Goal: Task Accomplishment & Management: Use online tool/utility

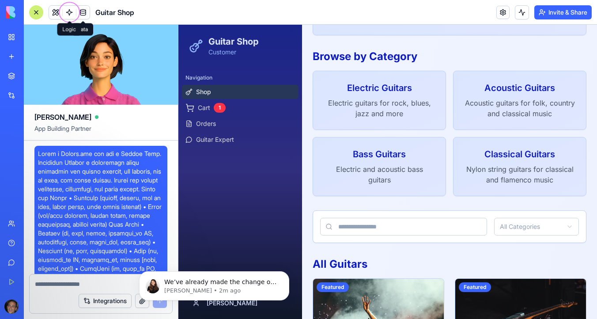
scroll to position [2557, 0]
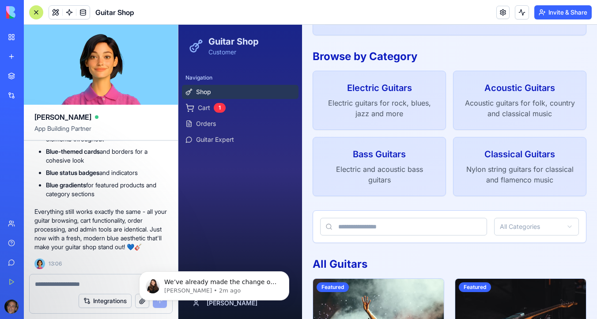
click at [10, 15] on img at bounding box center [33, 12] width 55 height 12
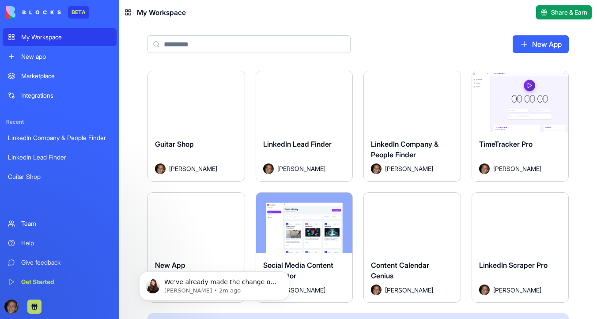
click at [47, 56] on div "New app" at bounding box center [66, 56] width 90 height 9
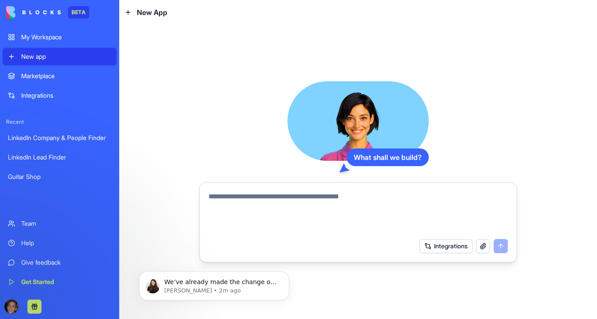
click at [256, 196] on textarea at bounding box center [357, 212] width 299 height 42
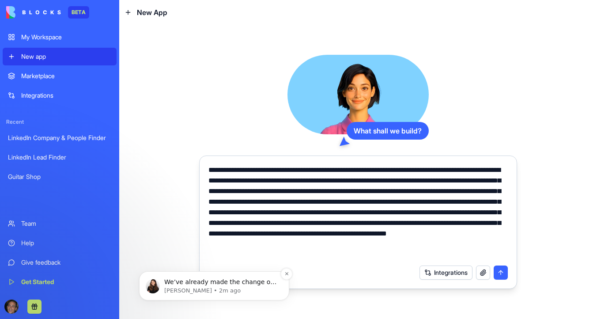
type textarea "**********"
click at [215, 282] on p "We’ve already made the change on our side and issued your refund. You’re now on…" at bounding box center [221, 282] width 114 height 9
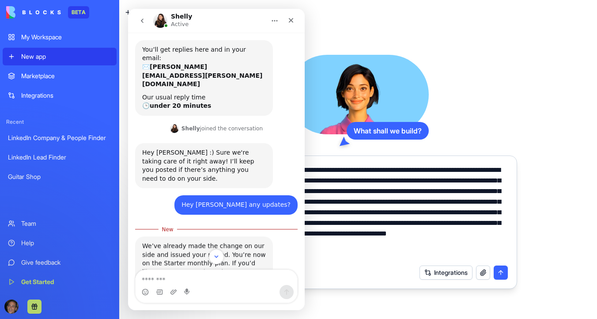
scroll to position [67, 0]
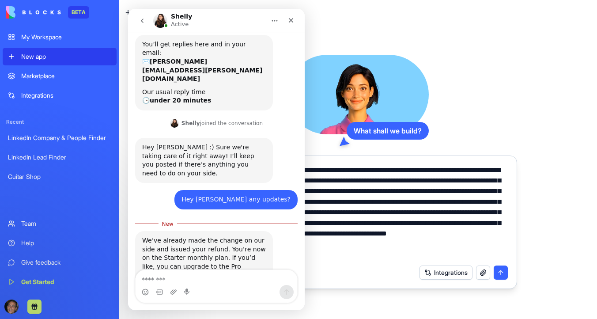
click at [191, 273] on textarea "Message…" at bounding box center [216, 277] width 162 height 15
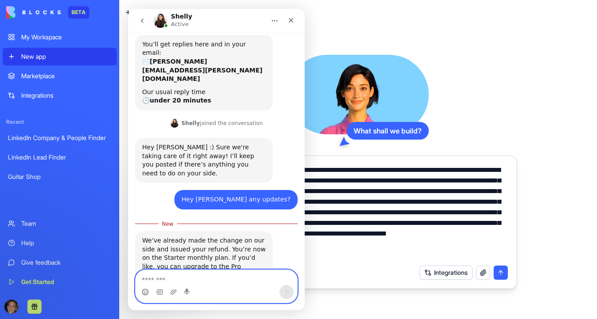
click at [146, 290] on icon "Emoji picker" at bounding box center [145, 291] width 7 height 7
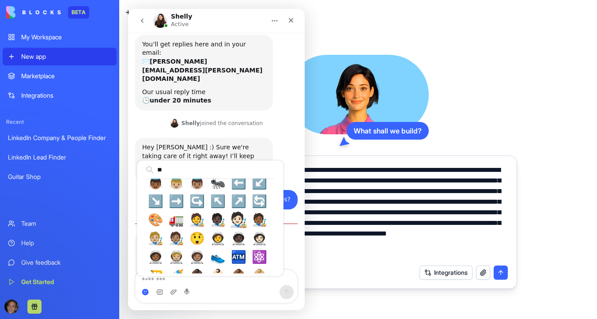
scroll to position [0, 0]
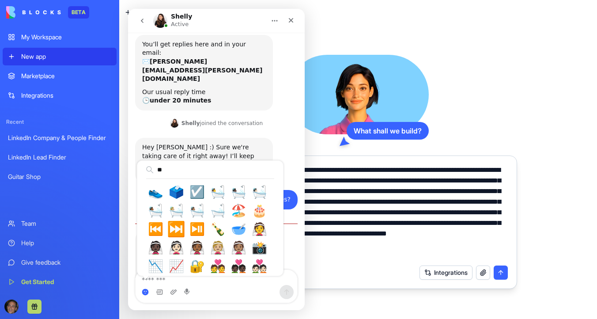
type input "*"
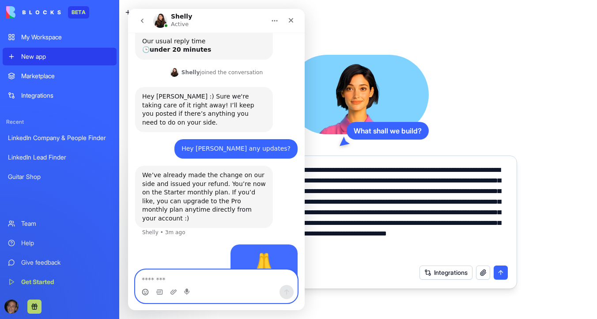
scroll to position [118, 0]
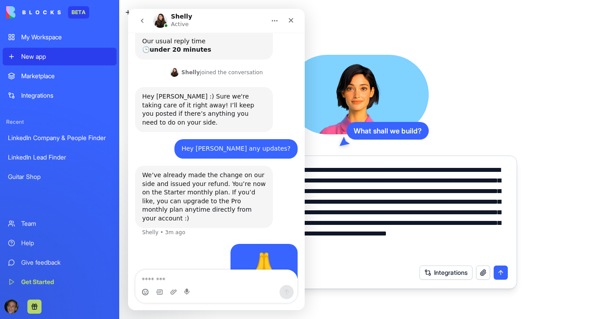
click at [371, 253] on textarea "**********" at bounding box center [357, 212] width 299 height 95
click at [289, 21] on icon "Close" at bounding box center [290, 20] width 7 height 7
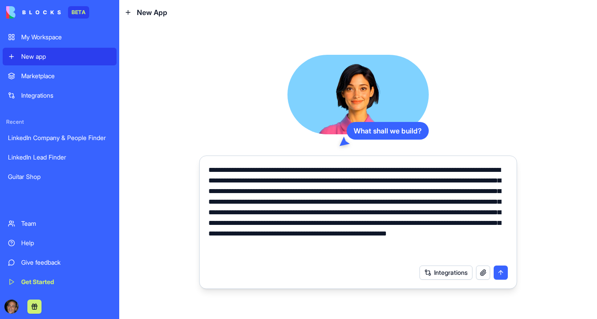
click at [347, 170] on textarea "**********" at bounding box center [357, 212] width 299 height 95
click at [504, 273] on button "submit" at bounding box center [500, 272] width 14 height 14
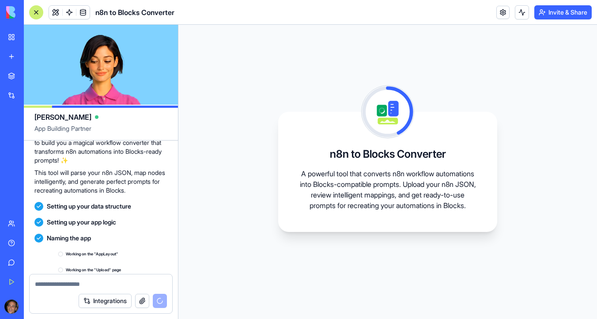
scroll to position [283, 0]
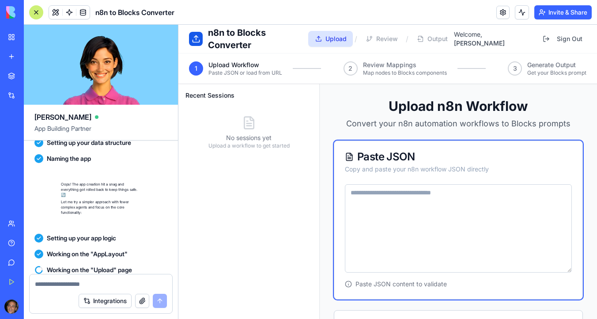
scroll to position [489, 0]
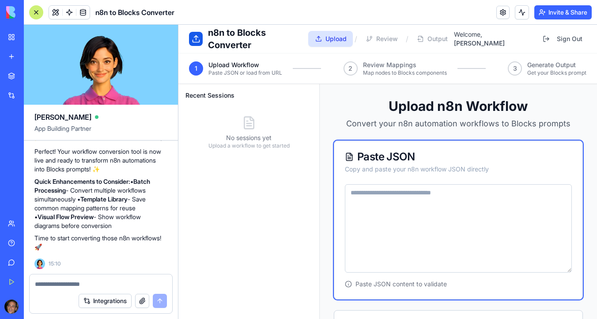
click at [391, 197] on textarea at bounding box center [458, 228] width 227 height 88
paste textarea "**********"
type textarea "**********"
click at [386, 197] on textarea at bounding box center [458, 228] width 227 height 88
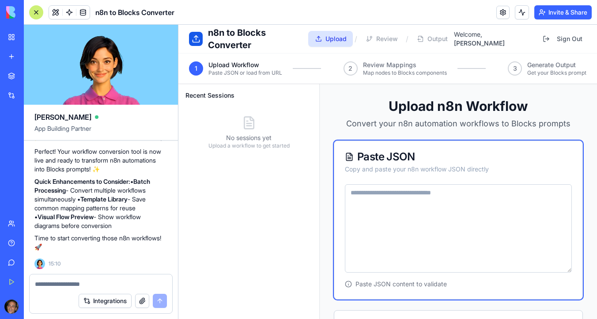
paste textarea "**********"
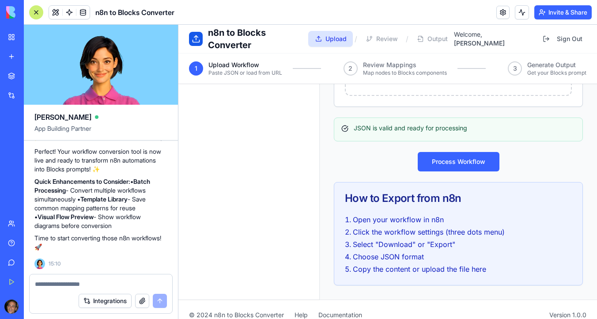
scroll to position [558, 0]
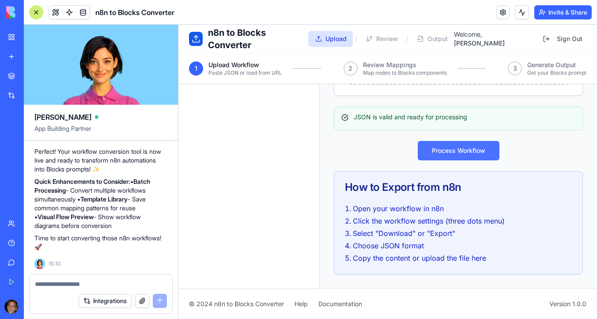
type textarea "**********"
click at [444, 153] on button "Process Workflow" at bounding box center [458, 150] width 82 height 19
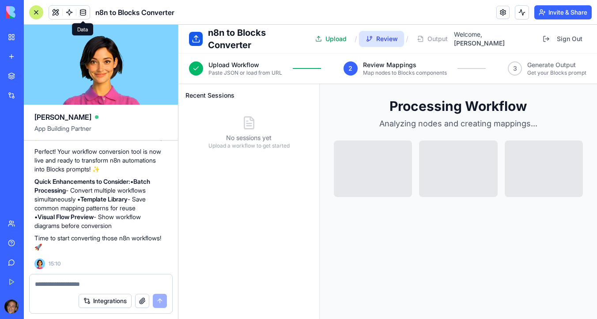
click at [85, 11] on span at bounding box center [83, 12] width 25 height 25
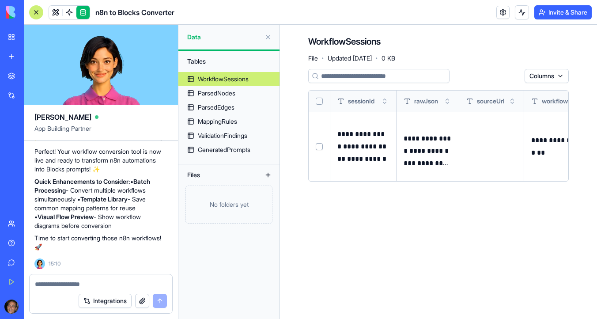
click at [37, 12] on div at bounding box center [36, 12] width 14 height 14
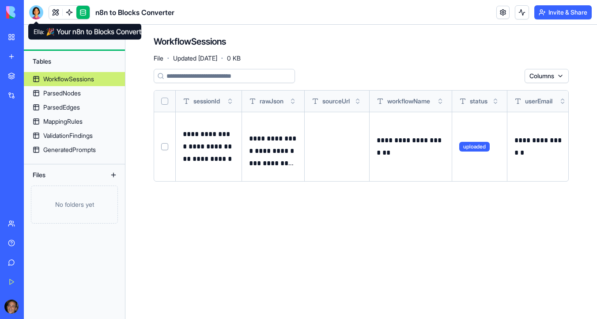
click at [35, 13] on div at bounding box center [36, 12] width 14 height 14
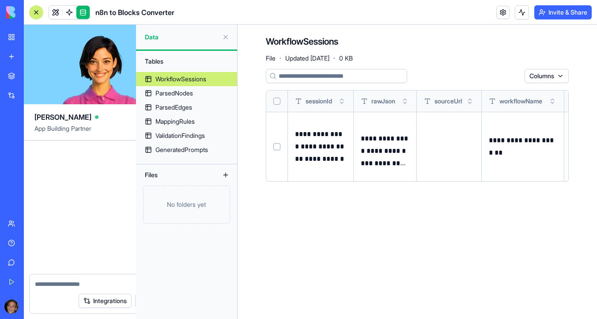
scroll to position [489, 0]
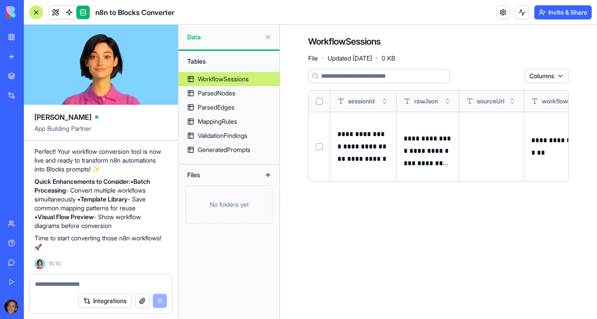
click at [83, 15] on link at bounding box center [82, 12] width 13 height 13
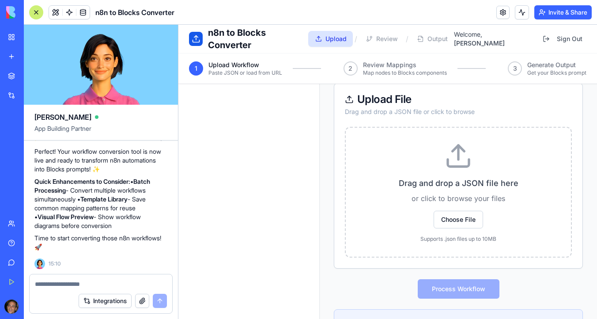
scroll to position [293, 0]
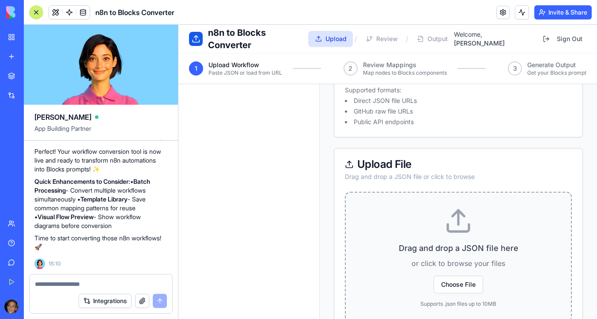
click at [459, 221] on icon at bounding box center [458, 221] width 28 height 28
click at [178, 25] on input "Drag and drop a JSON file here or click to browse your files Choose File Suppor…" at bounding box center [178, 25] width 0 height 0
type textarea "**********"
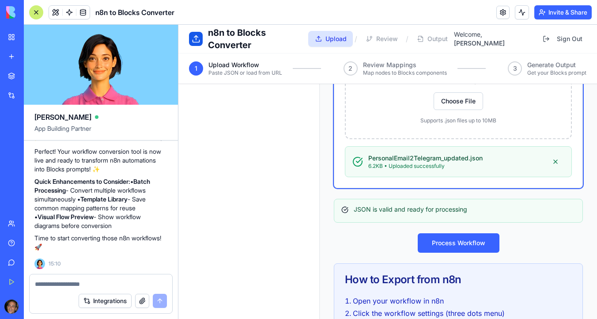
scroll to position [523, 0]
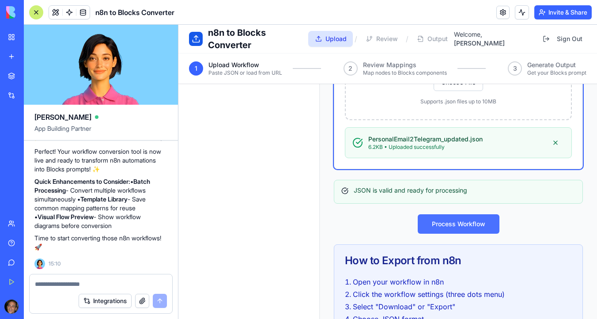
click at [466, 225] on button "Process Workflow" at bounding box center [458, 223] width 82 height 19
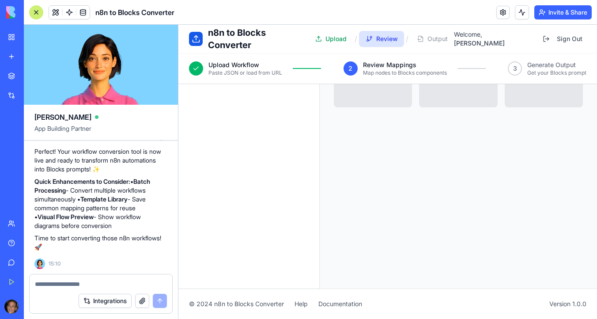
scroll to position [90, 0]
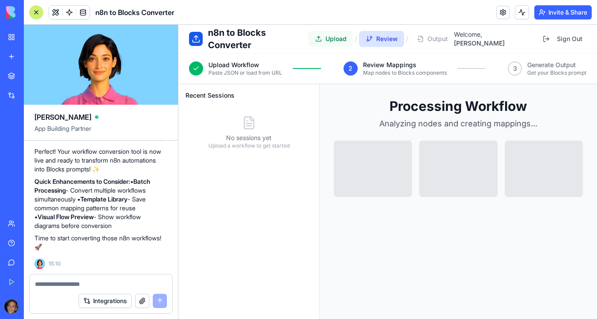
click at [339, 38] on span "Upload" at bounding box center [335, 38] width 20 height 9
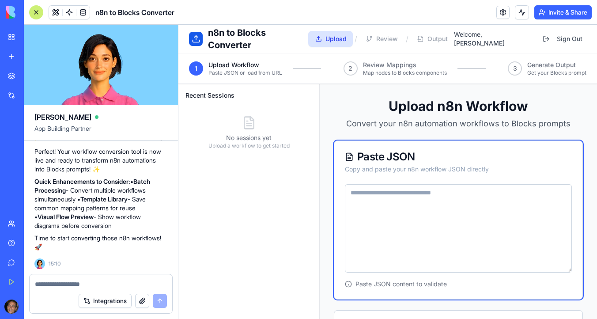
click at [395, 198] on textarea at bounding box center [458, 228] width 227 height 88
click at [375, 196] on textarea at bounding box center [458, 228] width 227 height 88
paste textarea "**********"
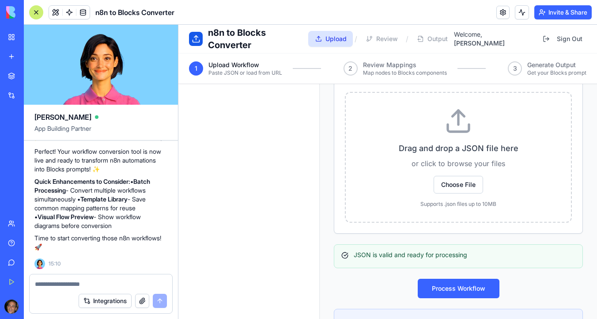
scroll to position [558, 0]
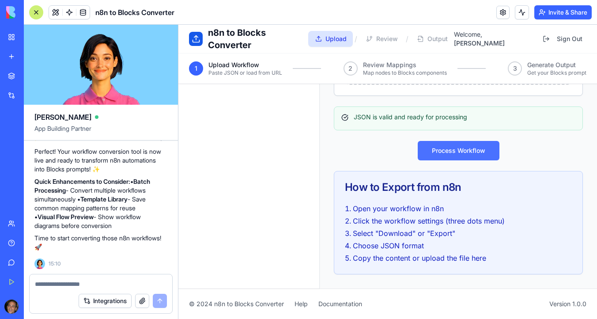
type textarea "**********"
click at [481, 151] on button "Process Workflow" at bounding box center [458, 150] width 82 height 19
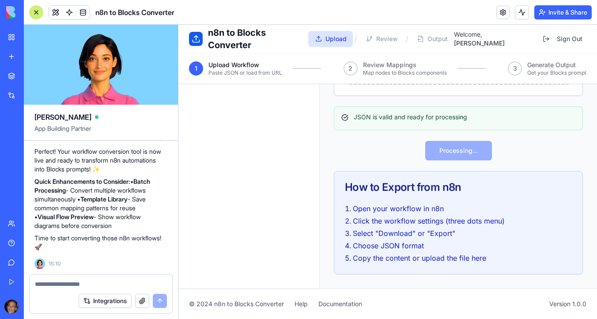
scroll to position [90, 0]
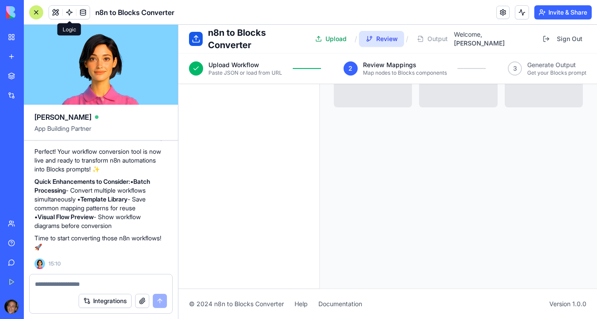
click at [72, 14] on span at bounding box center [69, 12] width 25 height 25
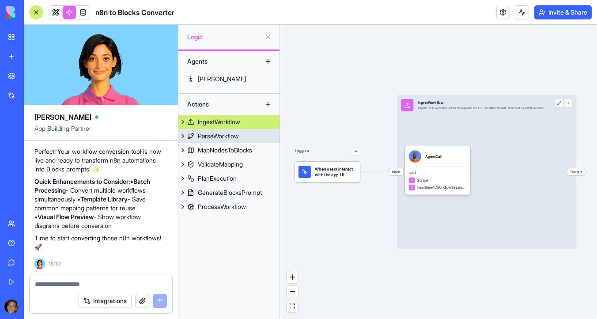
click at [237, 135] on div "ParseWorkflow" at bounding box center [218, 136] width 41 height 9
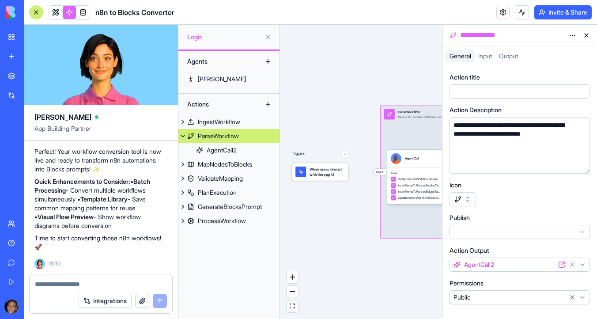
click at [188, 42] on div "Logic" at bounding box center [228, 37] width 101 height 25
click at [193, 38] on span "Logic" at bounding box center [224, 37] width 74 height 9
click at [331, 178] on div "When users interact with the app UI" at bounding box center [320, 172] width 56 height 18
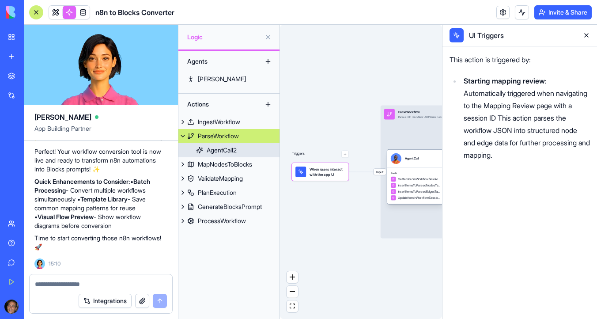
click at [421, 159] on div "AgentCall" at bounding box center [415, 158] width 49 height 11
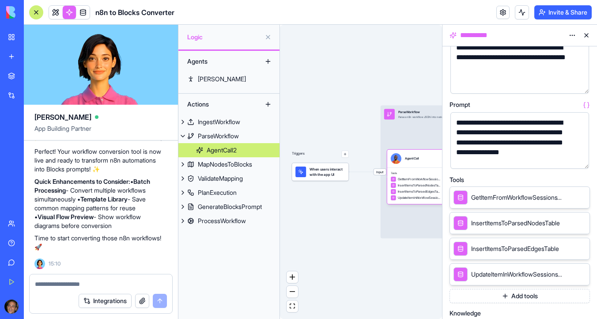
scroll to position [64, 0]
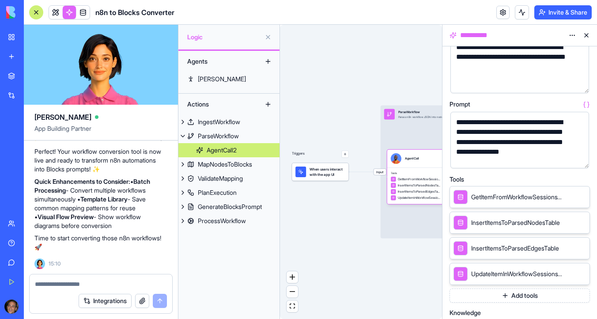
click at [68, 15] on link at bounding box center [69, 12] width 13 height 13
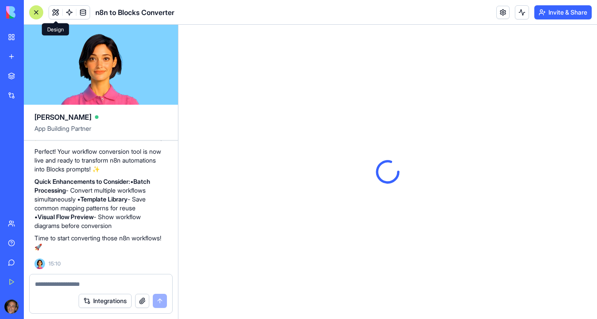
click at [56, 15] on button at bounding box center [55, 12] width 13 height 13
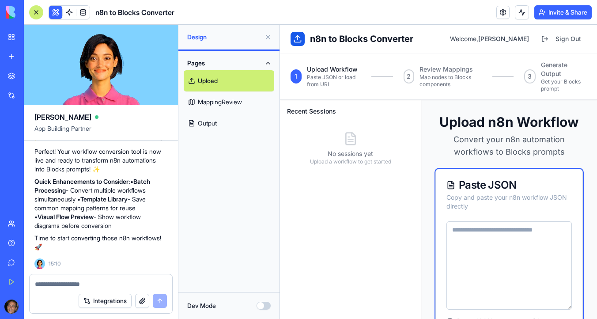
click at [37, 13] on div at bounding box center [36, 12] width 14 height 14
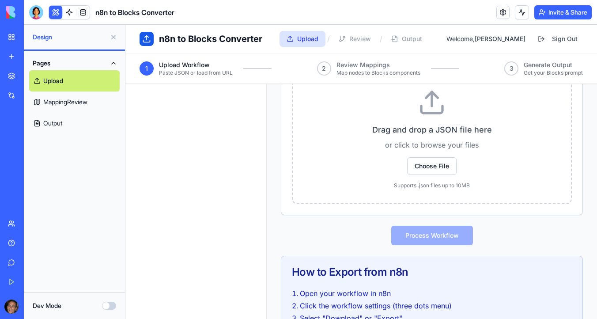
scroll to position [281, 0]
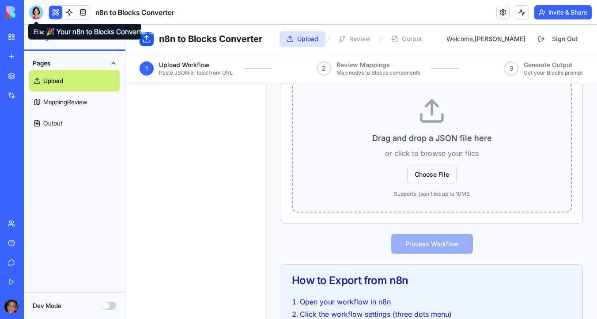
click at [429, 173] on button "Choose File" at bounding box center [431, 174] width 49 height 18
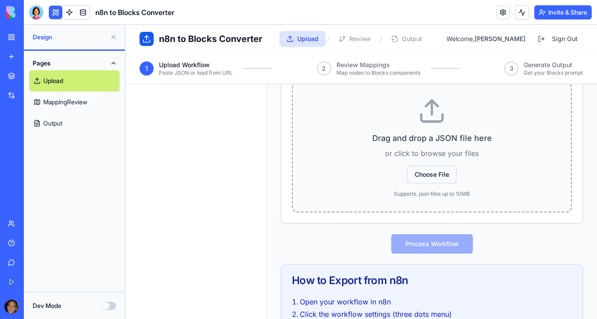
click at [437, 175] on button "Choose File" at bounding box center [431, 174] width 49 height 18
click at [316, 44] on link "Upload" at bounding box center [302, 39] width 46 height 16
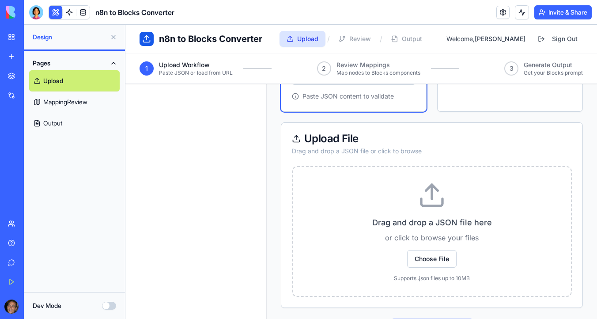
scroll to position [0, 0]
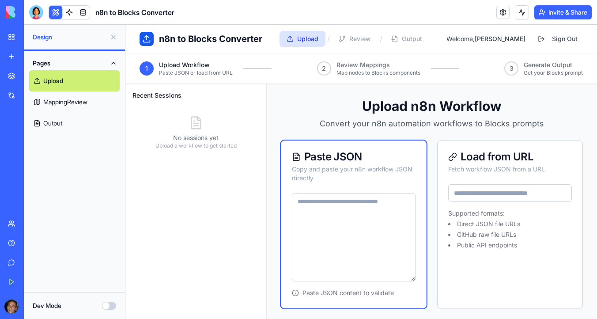
click at [333, 213] on textarea at bounding box center [354, 237] width 124 height 88
click at [352, 223] on textarea at bounding box center [354, 237] width 124 height 88
paste textarea "**********"
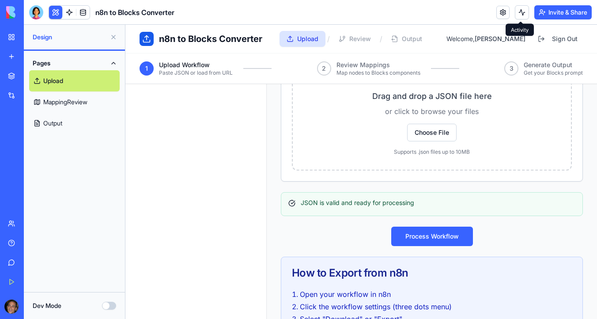
scroll to position [436, 0]
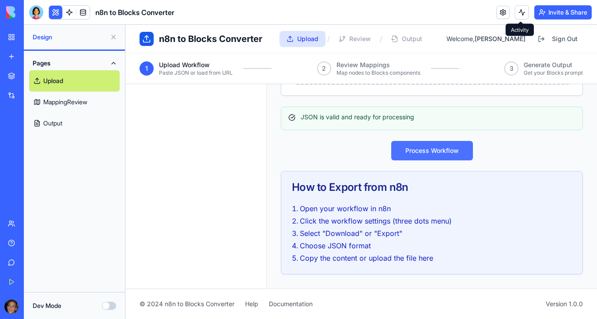
type textarea "**********"
click at [438, 152] on button "Process Workflow" at bounding box center [432, 150] width 82 height 19
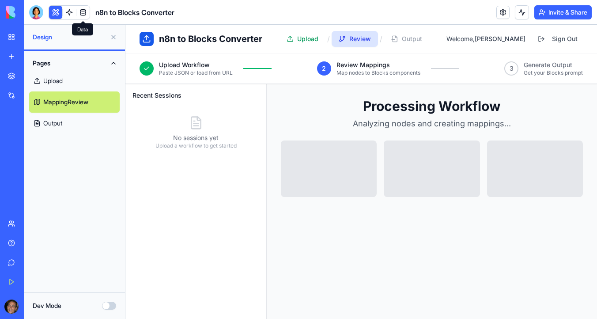
click at [84, 13] on link at bounding box center [82, 12] width 13 height 13
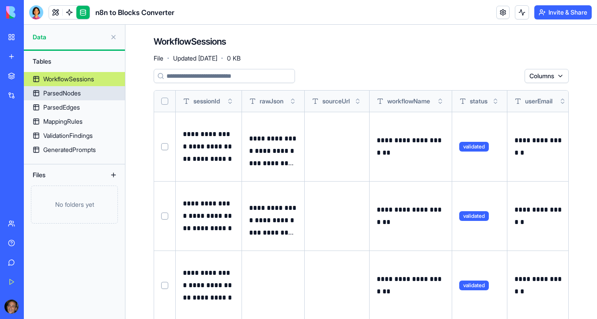
click at [97, 91] on link "ParsedNodes" at bounding box center [74, 93] width 101 height 14
click at [88, 106] on link "ParsedEdges" at bounding box center [74, 107] width 101 height 14
click at [84, 95] on link "ParsedNodes" at bounding box center [74, 93] width 101 height 14
click at [71, 94] on div "ParsedNodes" at bounding box center [62, 93] width 38 height 9
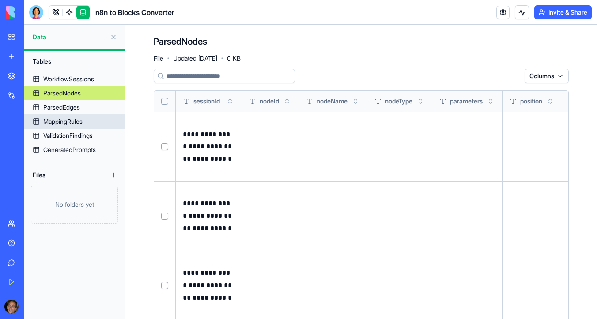
click at [64, 115] on link "MappingRules" at bounding box center [74, 121] width 101 height 14
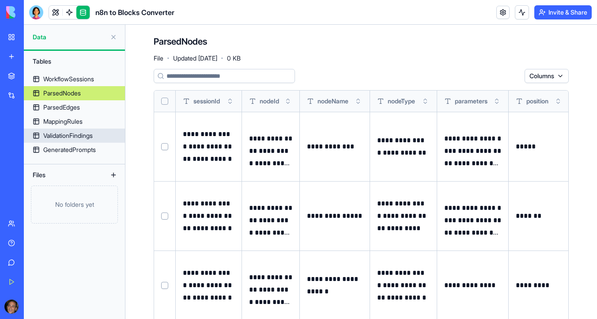
click at [65, 134] on div "ValidationFindings" at bounding box center [67, 135] width 49 height 9
click at [66, 120] on div "MappingRules" at bounding box center [62, 121] width 39 height 9
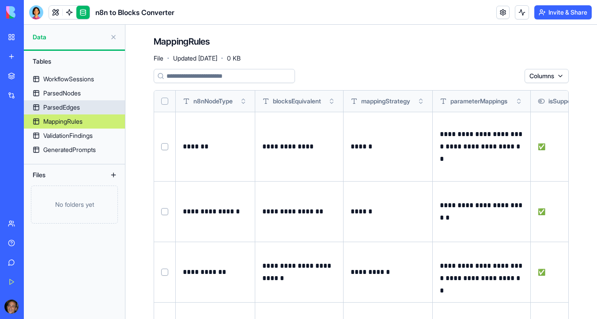
click at [82, 107] on link "ParsedEdges" at bounding box center [74, 107] width 101 height 14
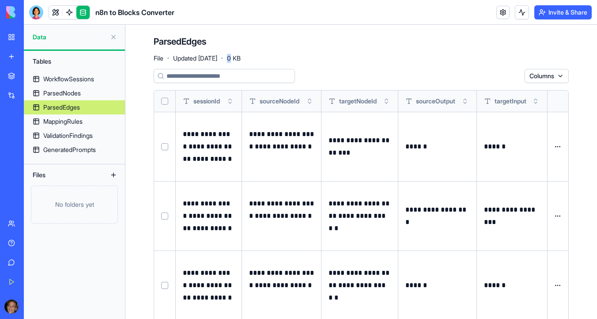
drag, startPoint x: 250, startPoint y: 58, endPoint x: 245, endPoint y: 58, distance: 4.9
click at [241, 58] on div "File · Updated Sep 11, 2025 · 0 KB" at bounding box center [197, 58] width 87 height 7
click at [264, 60] on div "ParsedEdges File · Updated Sep 11, 2025 · 0 KB" at bounding box center [361, 48] width 415 height 26
click at [93, 78] on div "WorkflowSessions" at bounding box center [68, 79] width 51 height 9
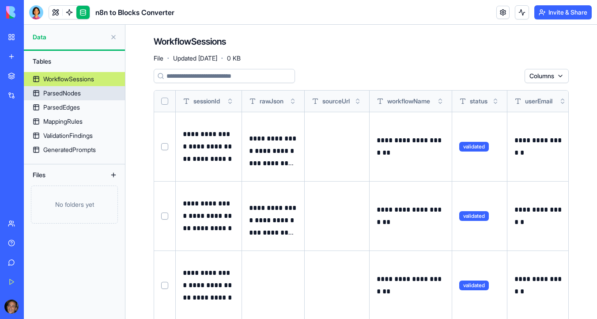
click at [90, 90] on link "ParsedNodes" at bounding box center [74, 93] width 101 height 14
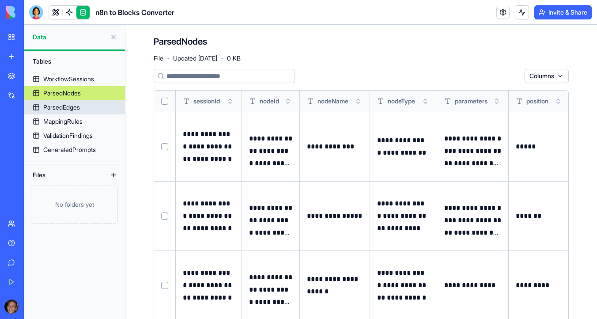
click at [85, 106] on link "ParsedEdges" at bounding box center [74, 107] width 101 height 14
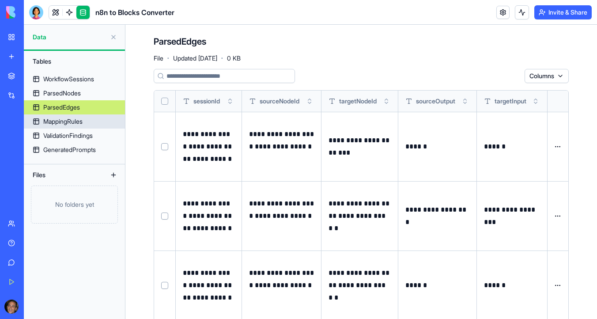
click at [81, 119] on div "MappingRules" at bounding box center [62, 121] width 39 height 9
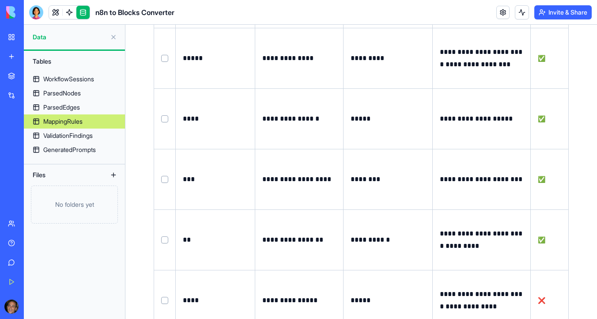
scroll to position [433, 0]
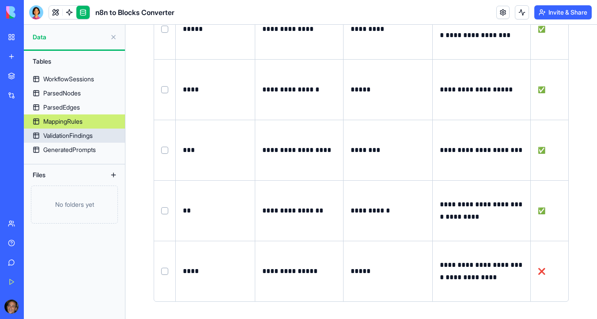
click at [84, 135] on div "ValidationFindings" at bounding box center [67, 135] width 49 height 9
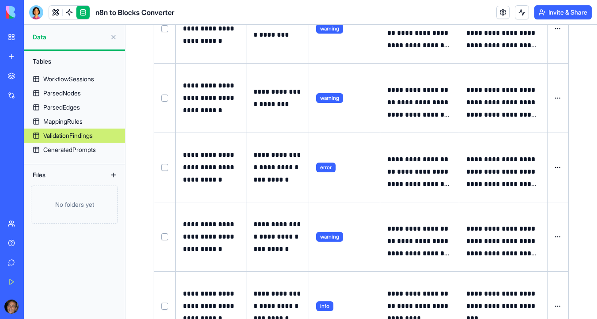
scroll to position [459, 0]
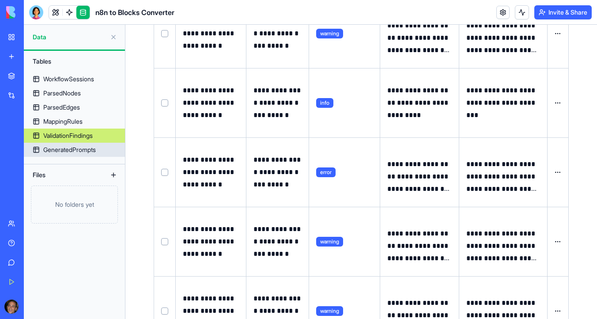
click at [89, 154] on div "GeneratedPrompts" at bounding box center [69, 149] width 53 height 9
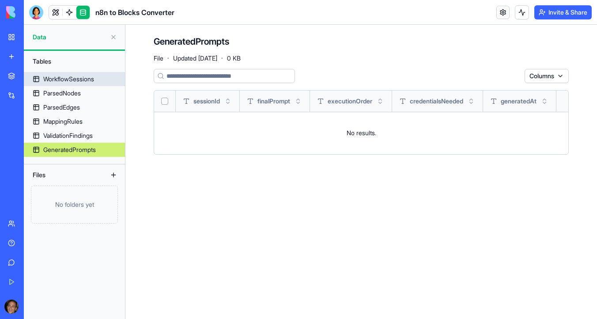
click at [77, 77] on div "WorkflowSessions" at bounding box center [68, 79] width 51 height 9
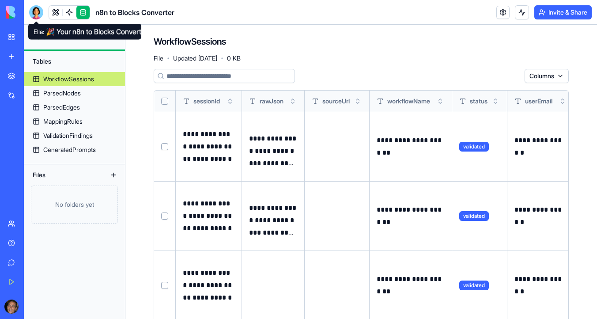
click at [38, 11] on div at bounding box center [36, 12] width 14 height 14
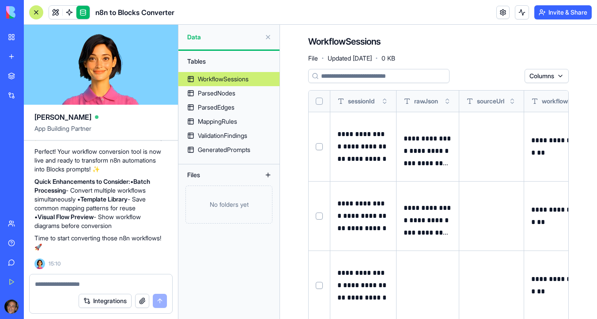
click at [74, 283] on textarea at bounding box center [101, 283] width 132 height 9
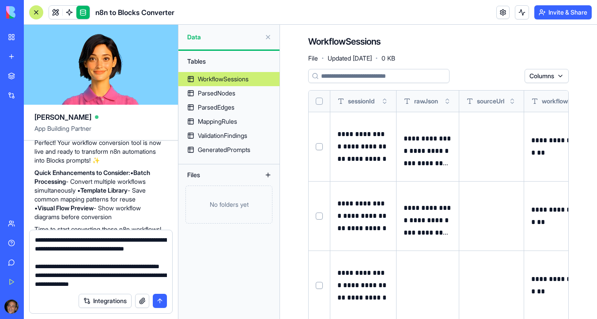
type textarea "**********"
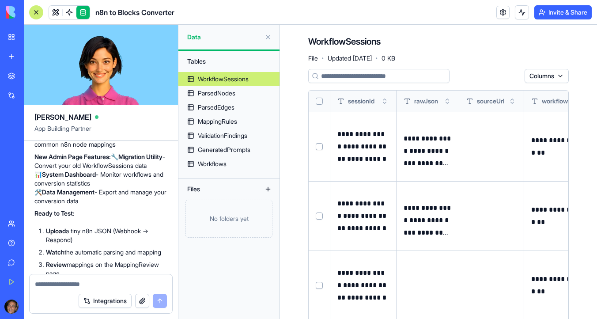
scroll to position [2651, 0]
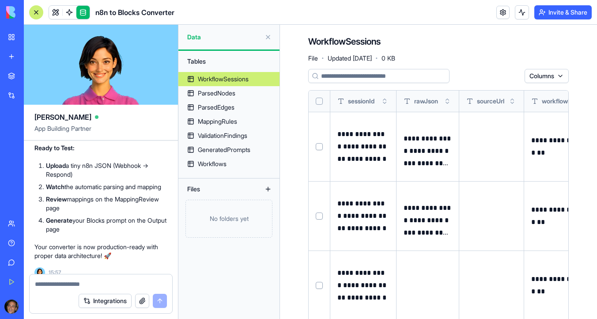
click at [34, 16] on div at bounding box center [36, 12] width 14 height 14
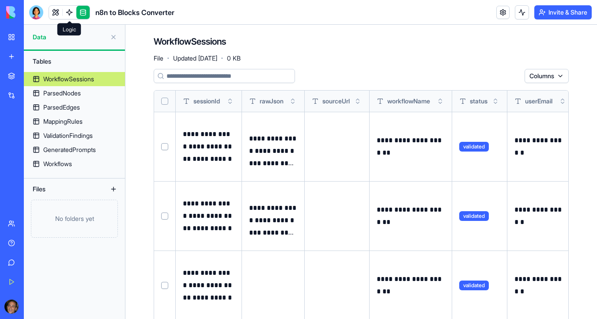
click at [78, 16] on link at bounding box center [82, 12] width 13 height 13
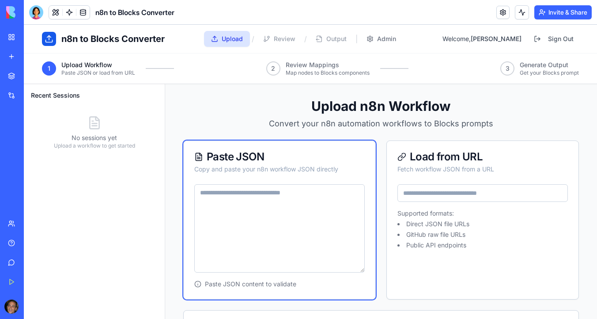
click at [277, 204] on textarea at bounding box center [279, 228] width 170 height 88
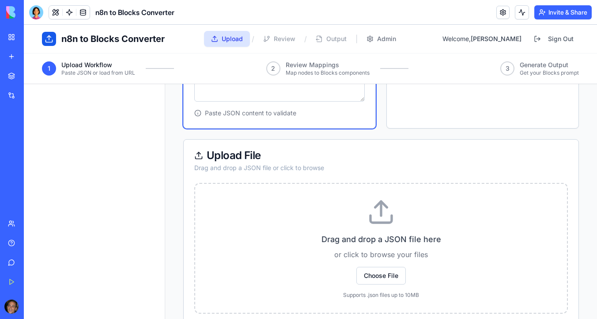
scroll to position [175, 0]
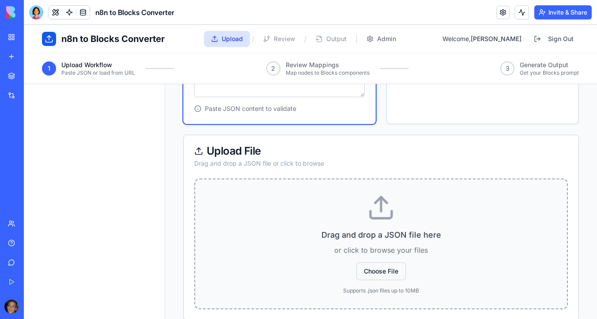
click at [380, 272] on button "Choose File" at bounding box center [380, 271] width 49 height 18
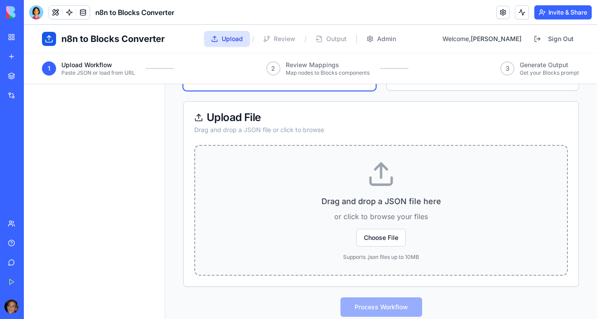
scroll to position [218, 0]
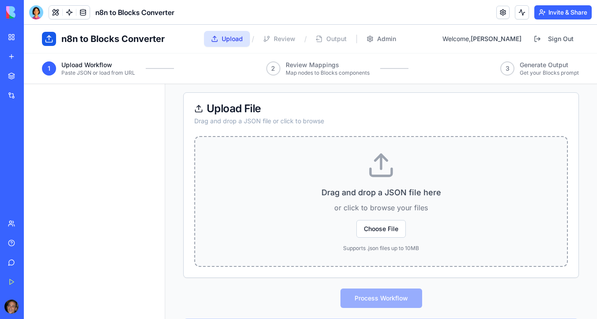
click at [384, 171] on icon at bounding box center [381, 165] width 28 height 28
click at [24, 25] on input "Drag and drop a JSON file here or click to browse your files Choose File Suppor…" at bounding box center [24, 25] width 0 height 0
type textarea "**********"
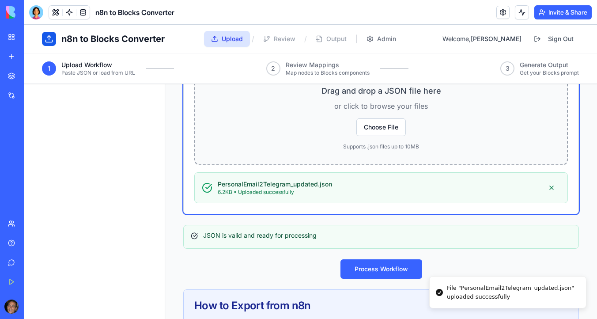
scroll to position [466, 0]
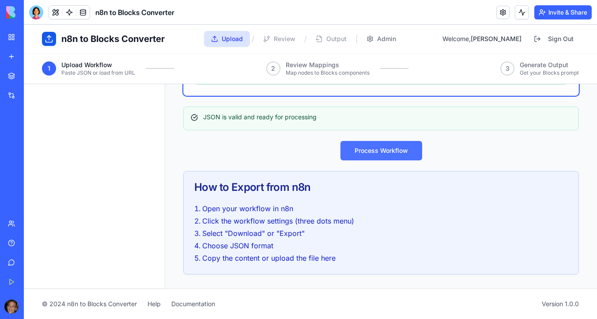
click at [392, 151] on button "Process Workflow" at bounding box center [381, 150] width 82 height 19
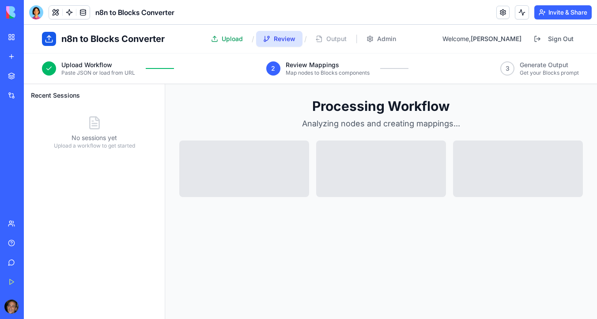
scroll to position [118, 0]
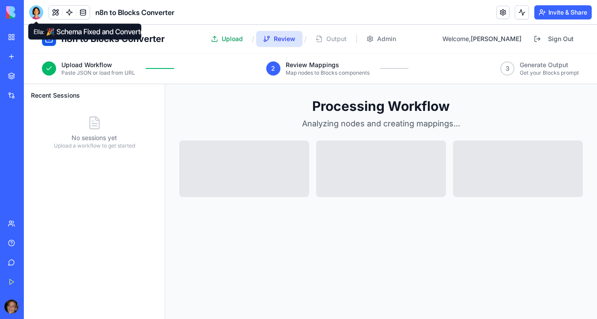
click at [38, 14] on div at bounding box center [36, 12] width 14 height 14
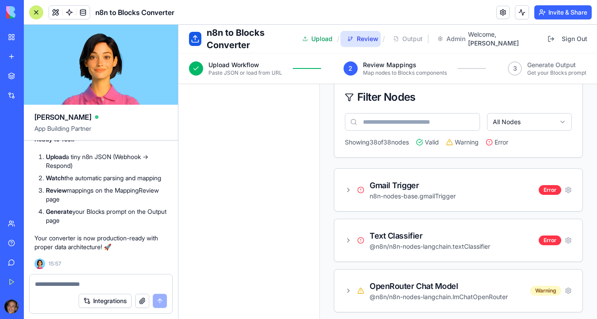
scroll to position [187, 0]
click at [351, 188] on icon at bounding box center [348, 189] width 7 height 7
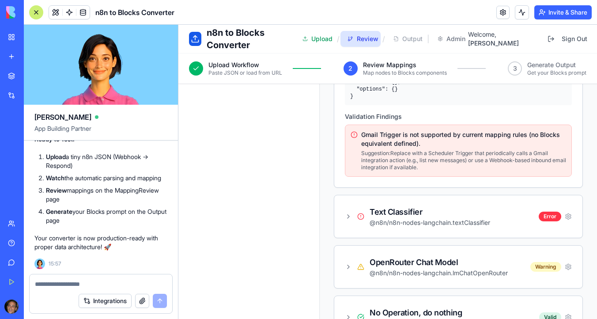
scroll to position [412, 0]
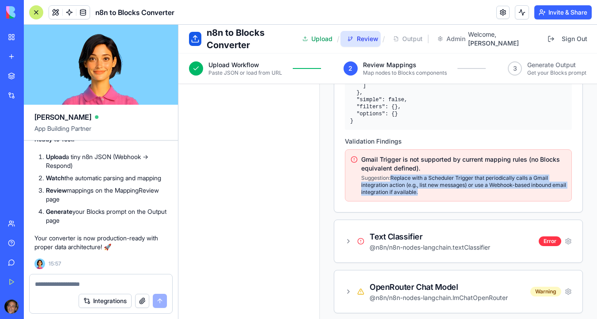
drag, startPoint x: 434, startPoint y: 190, endPoint x: 391, endPoint y: 181, distance: 43.9
click at [391, 181] on p "Suggestion: Replace with a Scheduler Trigger that periodically calls a Gmail in…" at bounding box center [463, 184] width 205 height 21
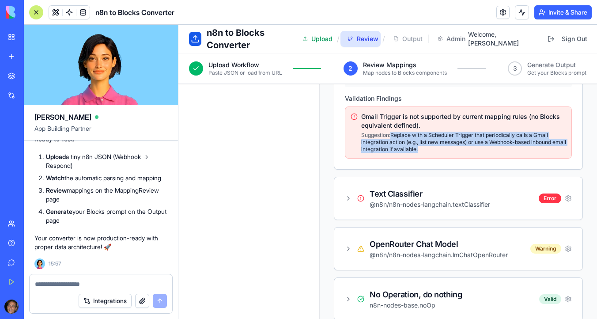
scroll to position [466, 0]
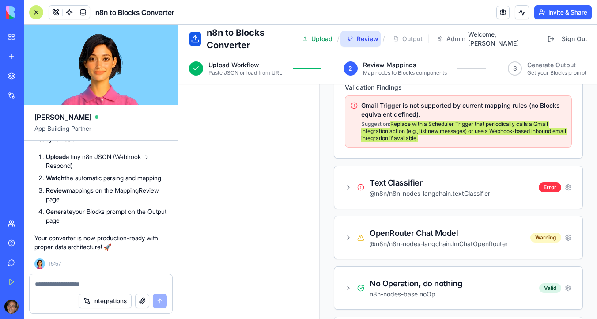
click at [92, 280] on textarea at bounding box center [101, 283] width 132 height 9
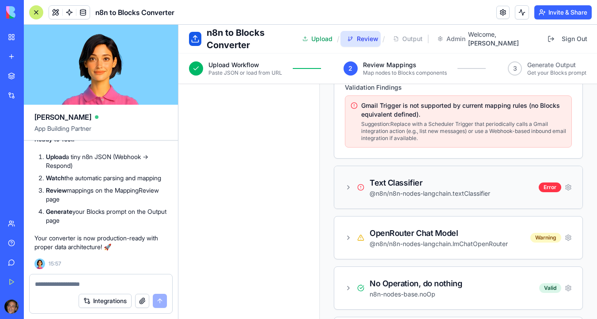
click at [406, 192] on p "@n8n/n8n-nodes-langchain.textClassifier" at bounding box center [429, 193] width 120 height 9
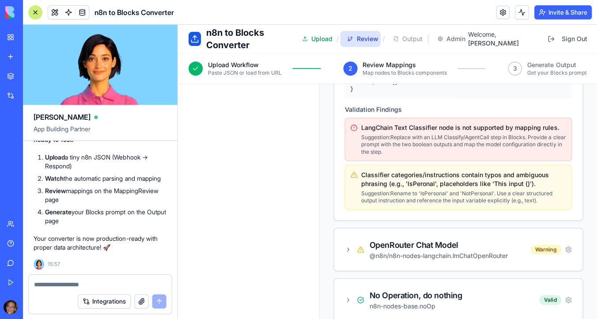
scroll to position [0, 0]
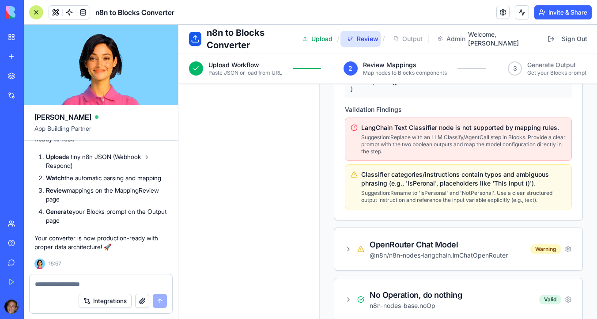
click at [90, 286] on textarea at bounding box center [101, 283] width 132 height 9
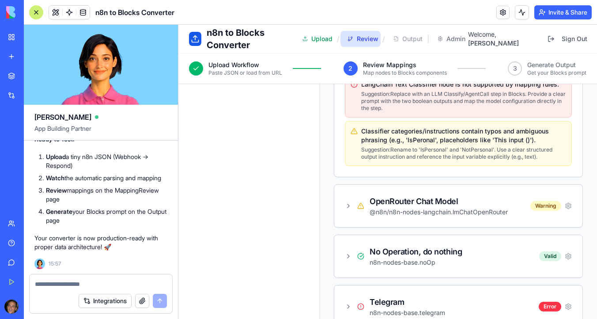
scroll to position [798, 0]
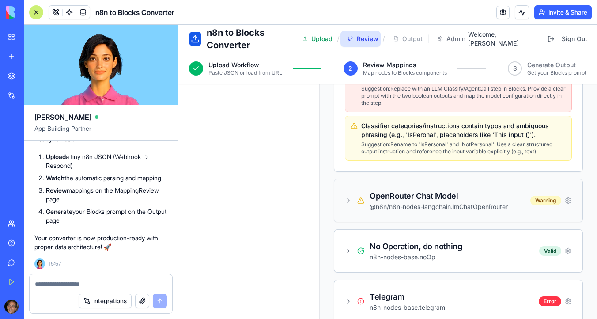
click at [350, 201] on icon at bounding box center [348, 200] width 7 height 7
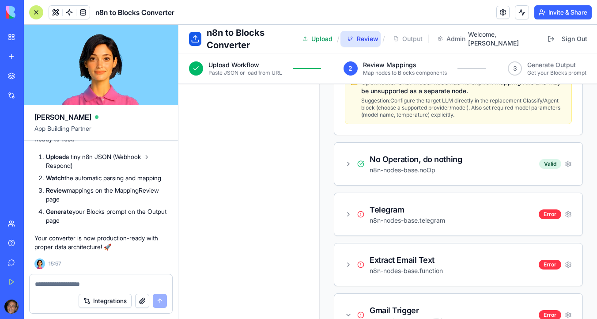
scroll to position [1052, 0]
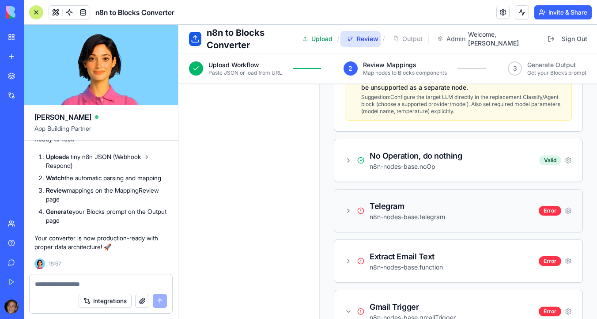
click at [396, 207] on div "Telegram" at bounding box center [406, 206] width 75 height 12
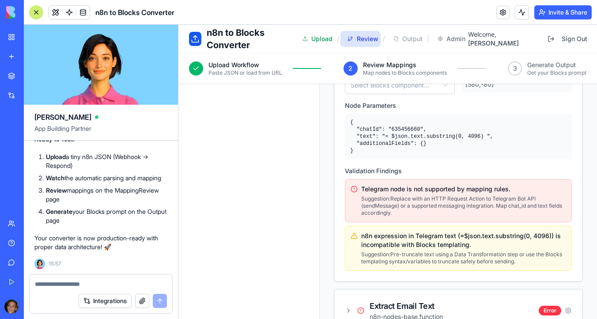
scroll to position [1255, 0]
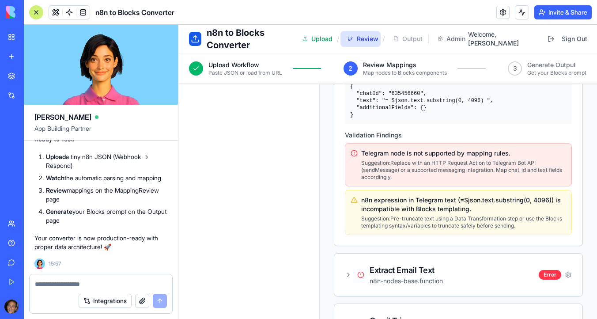
click at [92, 281] on textarea at bounding box center [101, 283] width 132 height 9
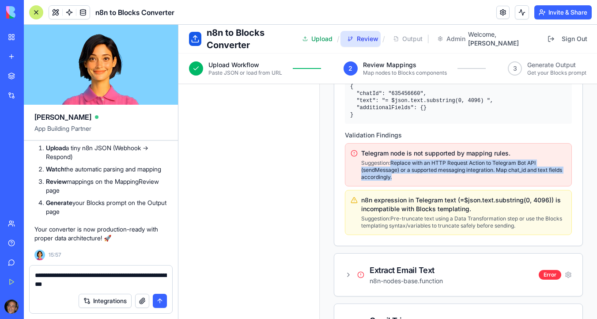
drag, startPoint x: 394, startPoint y: 178, endPoint x: 392, endPoint y: 164, distance: 14.7
click at [392, 164] on p "Suggestion: Replace with an HTTP Request Action to Telegram Bot API (sendMessag…" at bounding box center [463, 169] width 205 height 21
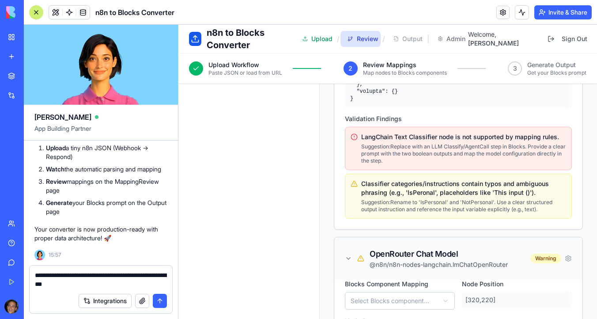
scroll to position [722, 0]
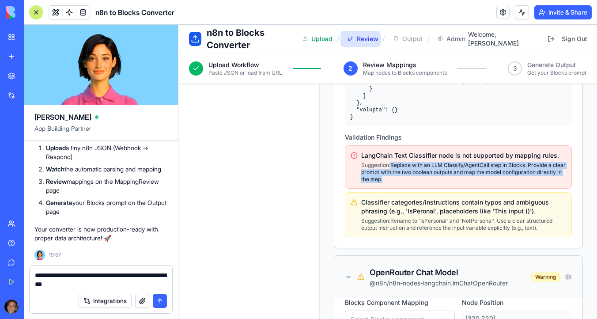
drag, startPoint x: 414, startPoint y: 177, endPoint x: 391, endPoint y: 165, distance: 25.5
click at [391, 165] on p "Suggestion: Replace with an LLM Classify/AgentCall step in Blocks. Provide a cl…" at bounding box center [463, 172] width 205 height 21
copy p "Replace with an LLM Classify/AgentCall step in Blocks. Provide a clear prompt w…"
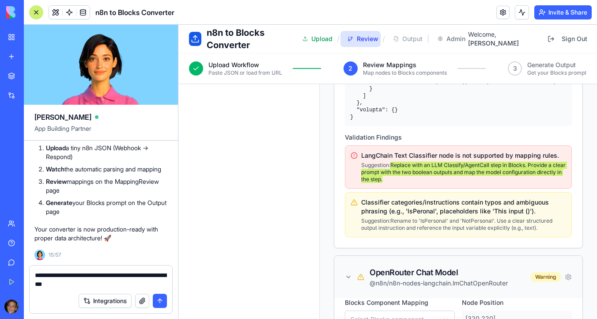
click at [121, 282] on textarea "**********" at bounding box center [101, 280] width 132 height 18
paste textarea "**********"
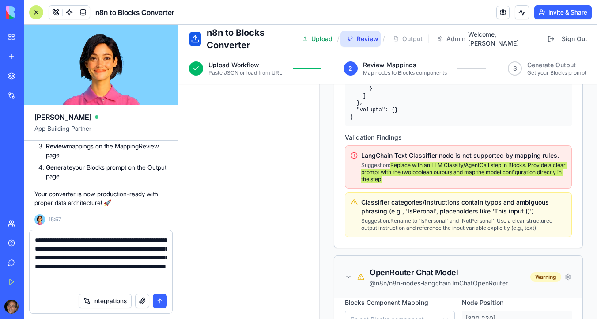
type textarea "**********"
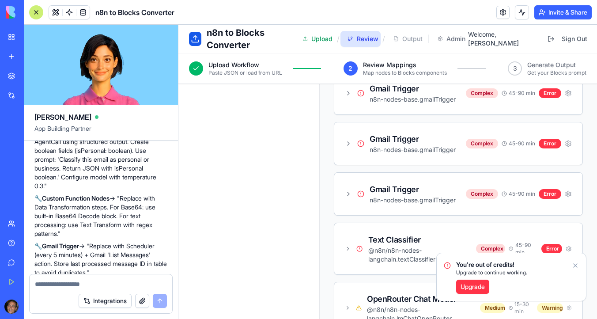
scroll to position [3616, 0]
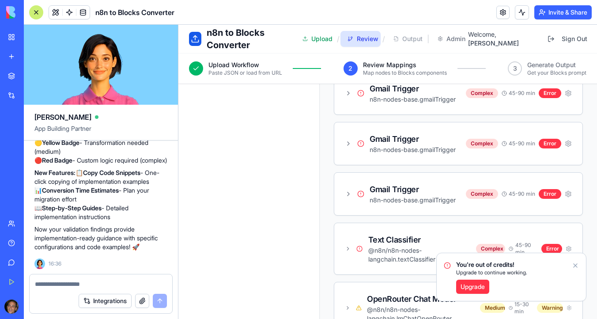
click at [575, 265] on icon "Notifications alt+T" at bounding box center [575, 265] width 4 height 4
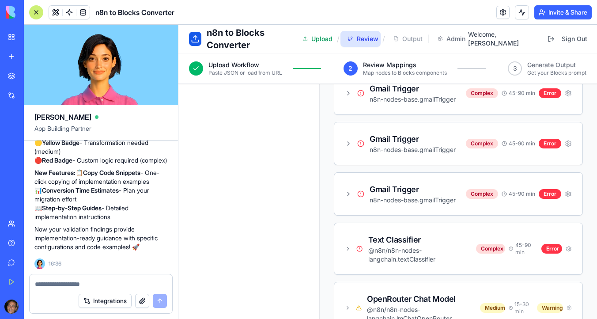
click at [373, 38] on span "Review" at bounding box center [365, 38] width 17 height 9
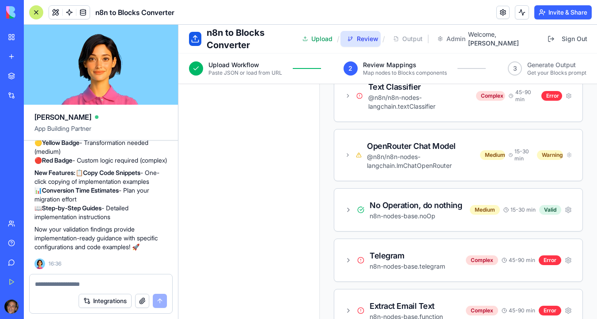
scroll to position [836, 0]
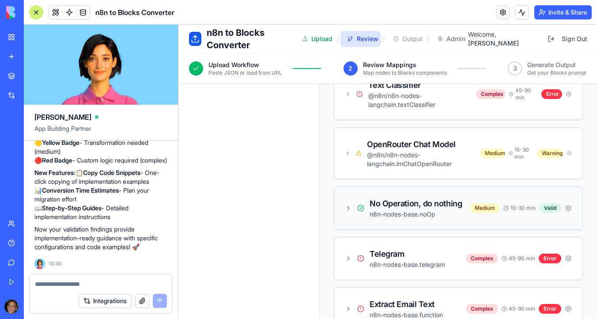
click at [350, 207] on icon at bounding box center [348, 207] width 7 height 7
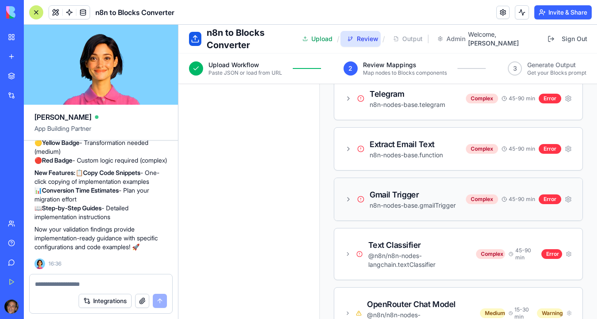
click at [347, 199] on icon at bounding box center [348, 199] width 7 height 7
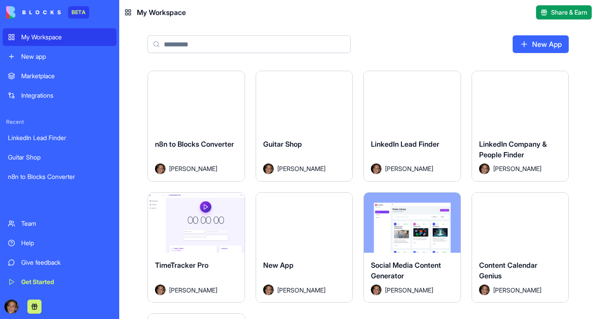
click at [53, 57] on div "New app" at bounding box center [66, 56] width 90 height 9
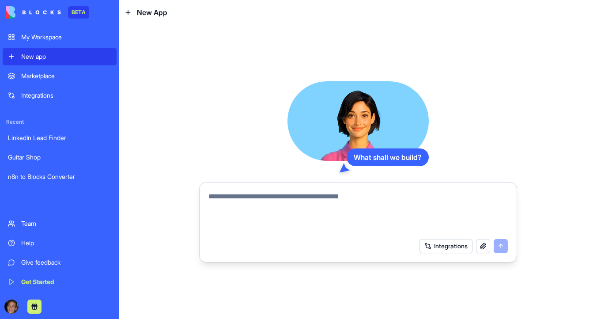
click at [260, 198] on textarea at bounding box center [357, 212] width 299 height 42
click at [240, 201] on textarea at bounding box center [357, 212] width 299 height 42
paste textarea "**********"
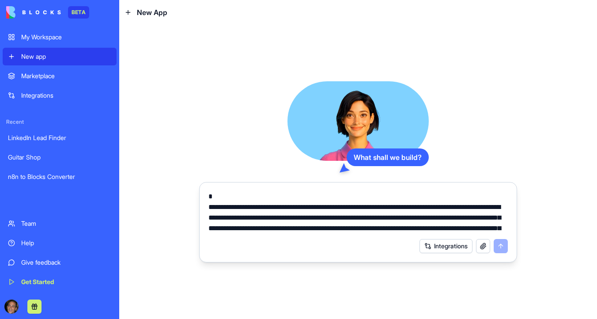
scroll to position [888, 0]
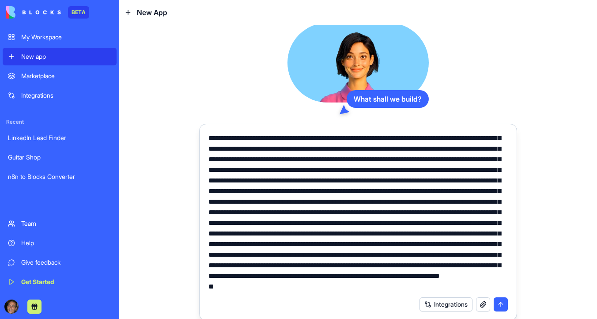
type textarea "**********"
click at [500, 305] on button "submit" at bounding box center [500, 304] width 14 height 14
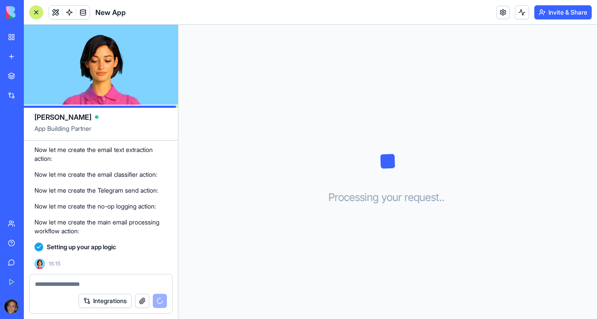
scroll to position [2144, 0]
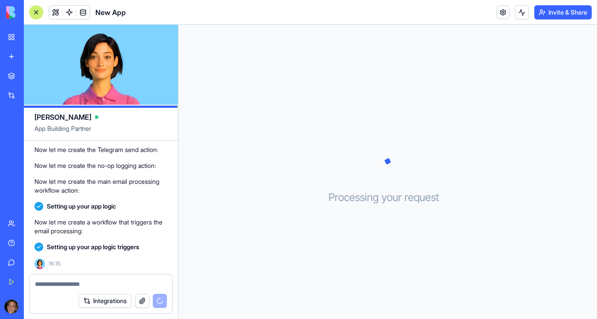
click at [110, 11] on span "New App" at bounding box center [110, 12] width 30 height 11
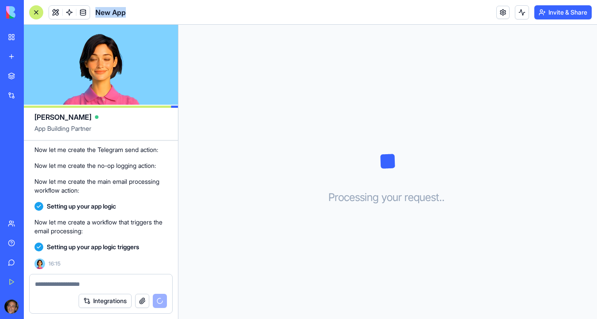
click at [110, 11] on span "New App" at bounding box center [110, 12] width 30 height 11
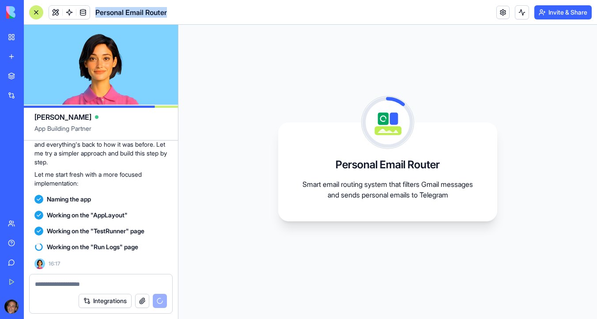
scroll to position [2329, 0]
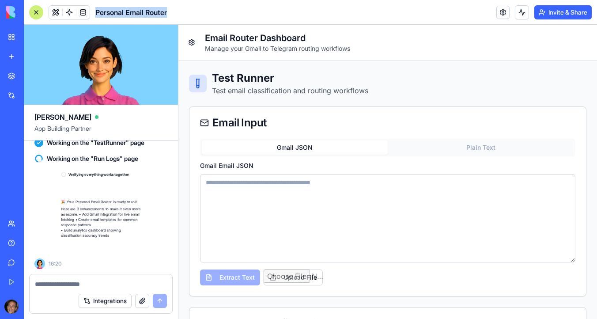
scroll to position [2417, 0]
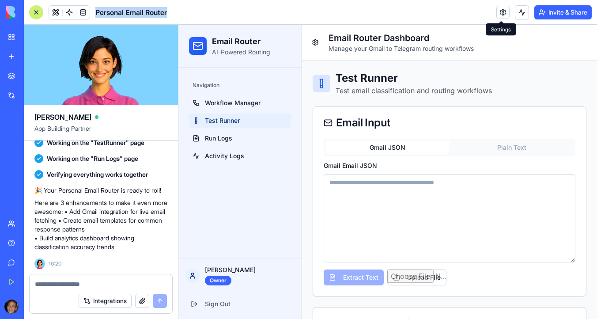
click at [500, 13] on link at bounding box center [502, 12] width 13 height 13
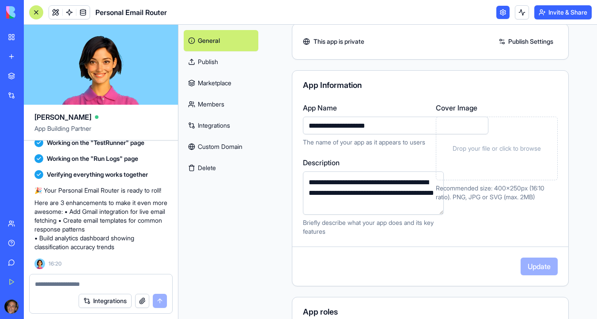
scroll to position [35, 0]
click at [223, 129] on link "Integrations" at bounding box center [221, 125] width 75 height 21
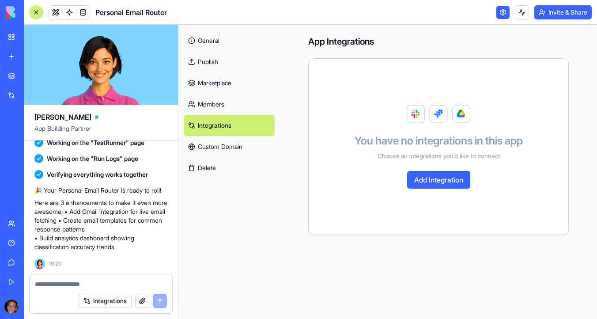
click at [233, 41] on link "General" at bounding box center [229, 40] width 91 height 21
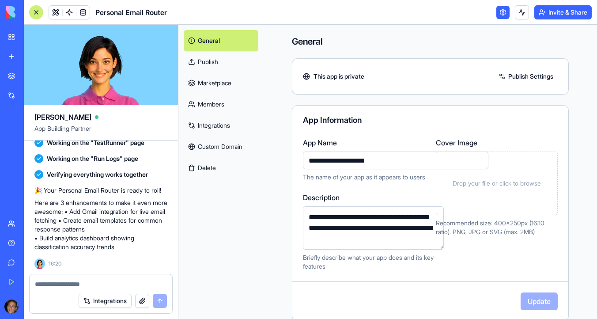
click at [226, 126] on link "Integrations" at bounding box center [221, 125] width 75 height 21
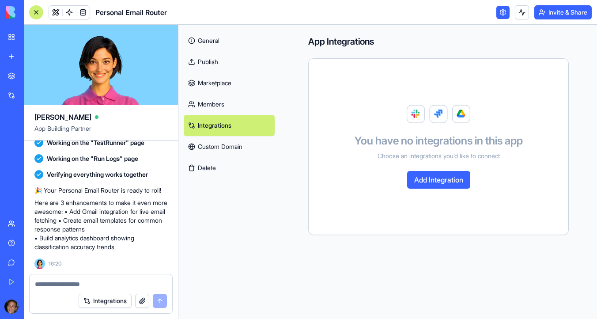
click at [424, 169] on div "You have no integrations in this app Choose an integrations you’d like to conne…" at bounding box center [438, 146] width 238 height 154
click at [429, 178] on button "Add Integration" at bounding box center [438, 180] width 63 height 18
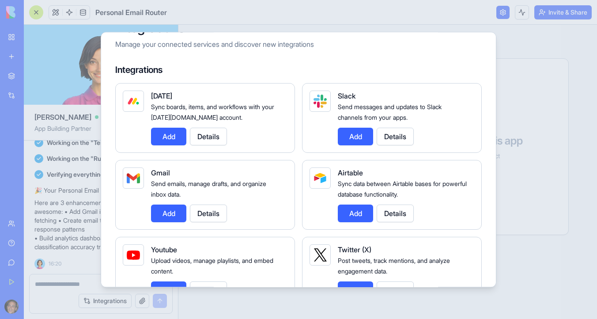
scroll to position [37, 0]
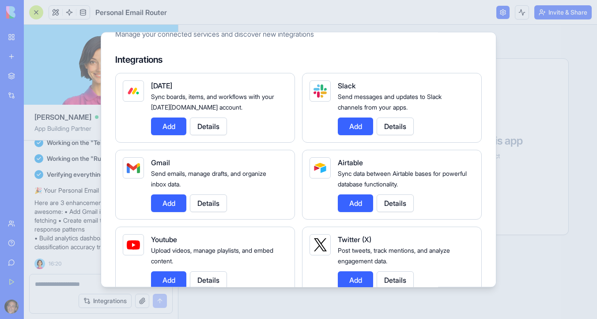
click at [168, 206] on button "Add" at bounding box center [168, 203] width 35 height 18
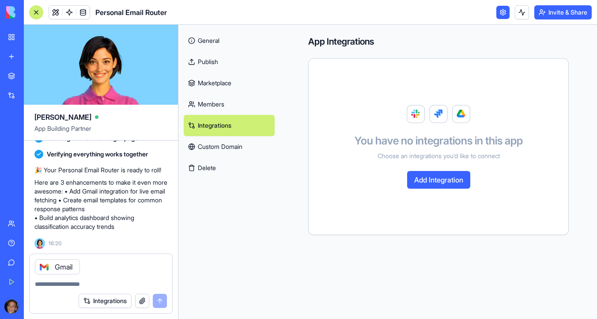
click at [115, 284] on textarea at bounding box center [101, 283] width 132 height 9
click at [162, 301] on div "Integrations" at bounding box center [123, 300] width 88 height 14
click at [101, 282] on textarea at bounding box center [101, 283] width 132 height 9
click at [64, 263] on div "Gmail" at bounding box center [57, 266] width 45 height 15
click at [57, 282] on textarea "**" at bounding box center [101, 283] width 132 height 9
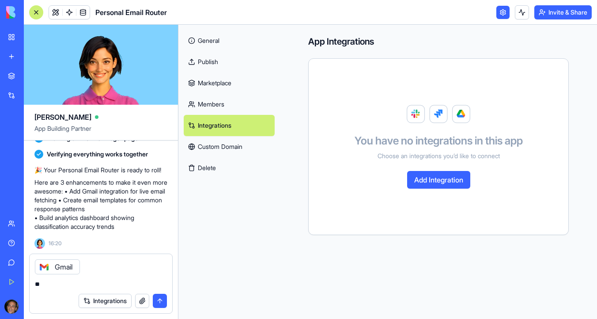
type textarea "*"
type textarea "*****"
click at [219, 42] on link "General" at bounding box center [229, 40] width 91 height 21
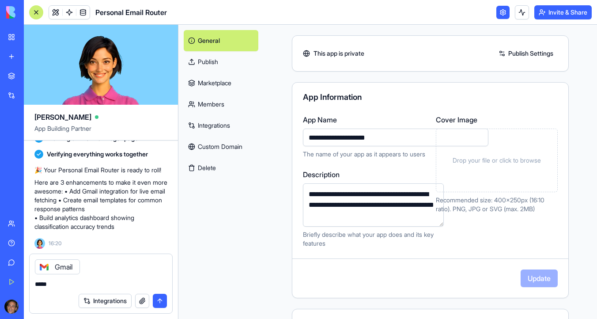
scroll to position [40, 0]
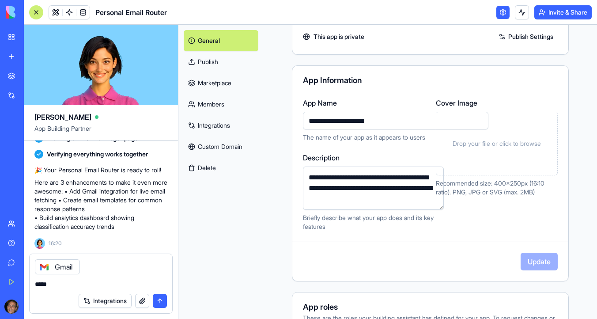
click at [471, 102] on label "Cover Image" at bounding box center [497, 103] width 122 height 11
click at [488, 140] on span "Drop your file or click to browse" at bounding box center [496, 143] width 88 height 9
drag, startPoint x: 174, startPoint y: 15, endPoint x: 94, endPoint y: 11, distance: 80.9
click at [94, 11] on header "Personal Email Router Invite & Share" at bounding box center [310, 12] width 573 height 25
copy div "Personal Email Router"
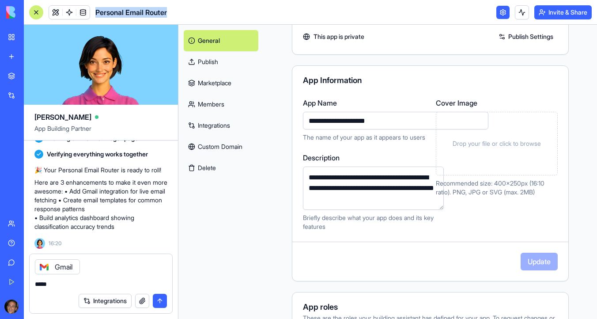
click at [162, 297] on button "submit" at bounding box center [160, 300] width 14 height 14
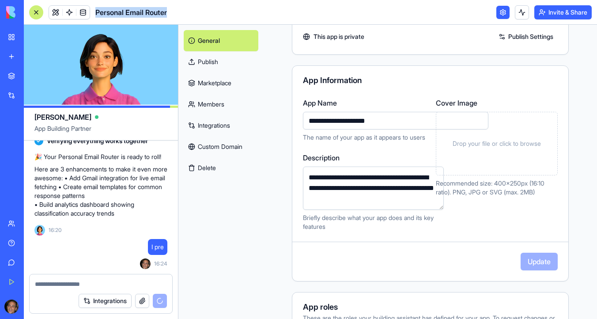
scroll to position [2588, 0]
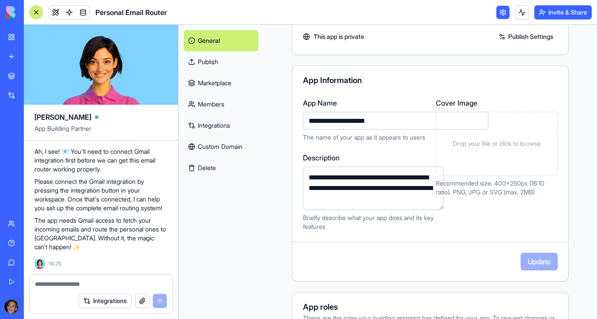
click at [477, 144] on span "Drop your file or click to browse" at bounding box center [496, 143] width 88 height 9
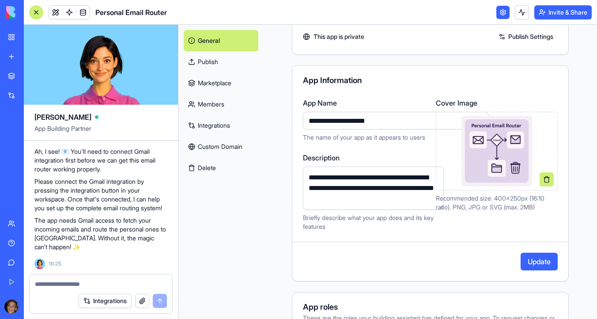
click at [224, 124] on link "Integrations" at bounding box center [221, 125] width 75 height 21
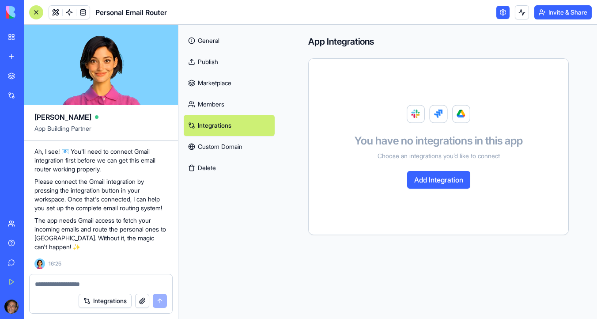
click at [440, 181] on button "Add Integration" at bounding box center [438, 180] width 63 height 18
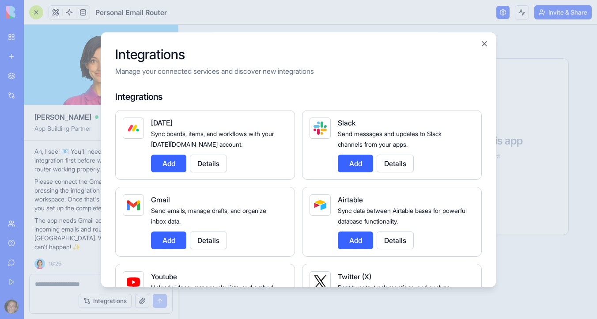
click at [219, 237] on button "Details" at bounding box center [208, 240] width 37 height 18
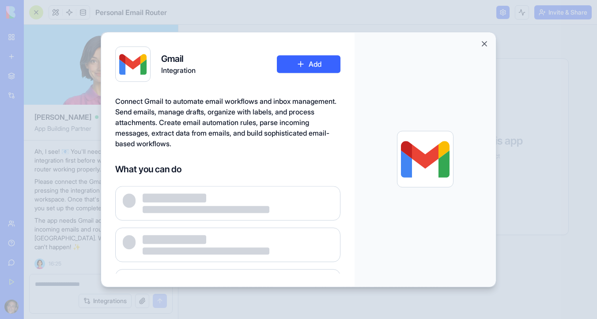
click at [319, 68] on button "Add" at bounding box center [309, 64] width 64 height 18
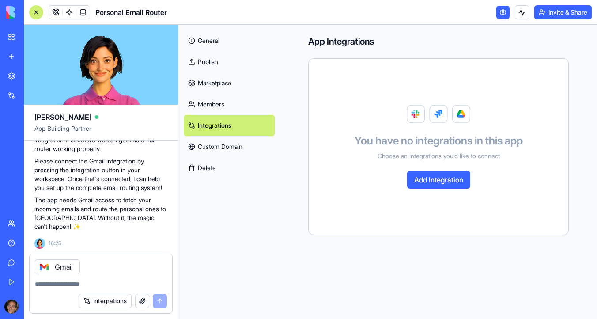
click at [83, 267] on div "Gmail" at bounding box center [101, 264] width 143 height 20
click at [59, 288] on div "Integrations" at bounding box center [101, 300] width 143 height 25
click at [55, 284] on textarea at bounding box center [101, 283] width 132 height 9
click at [45, 266] on icon at bounding box center [44, 266] width 7 height 7
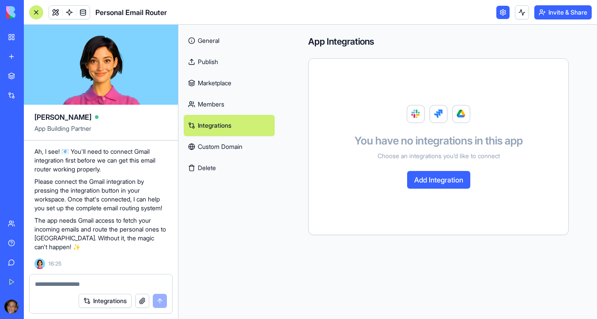
click at [50, 281] on textarea at bounding box center [101, 283] width 132 height 9
click at [107, 300] on button "Integrations" at bounding box center [105, 300] width 53 height 14
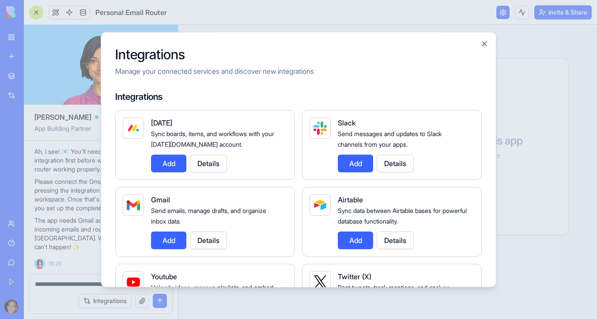
click at [170, 241] on button "Add" at bounding box center [168, 240] width 35 height 18
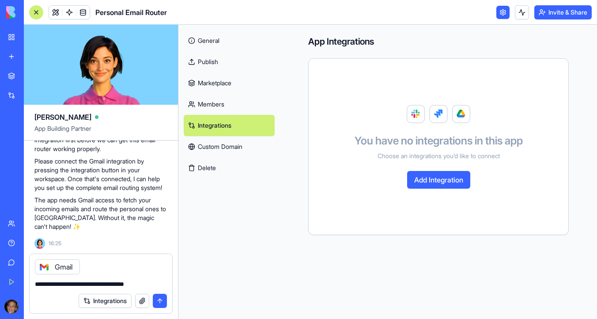
click at [149, 284] on textarea "**********" at bounding box center [101, 283] width 132 height 9
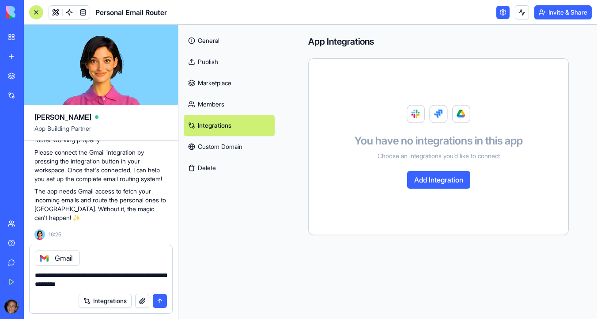
type textarea "**********"
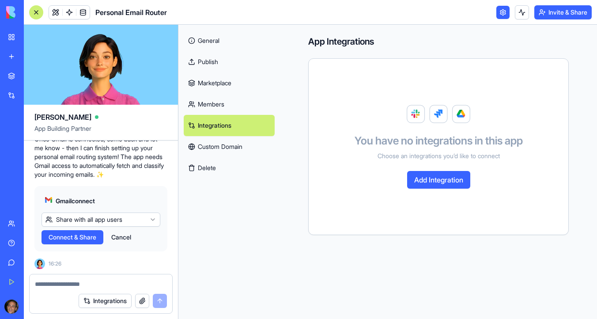
scroll to position [2903, 0]
click at [92, 228] on html "BETA My Workspace New app Marketplace Integrations Recent Guitar Shop n8n to Bl…" at bounding box center [298, 159] width 597 height 319
click at [67, 241] on span "Connect" at bounding box center [61, 237] width 24 height 9
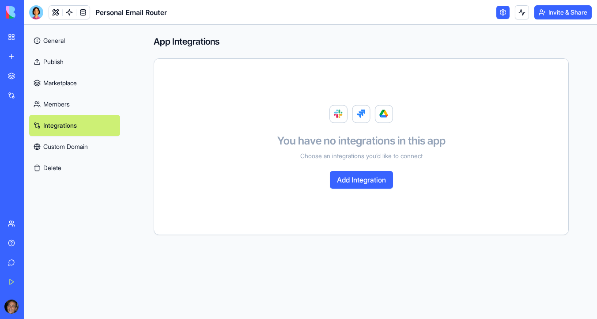
click at [356, 181] on button "Add Integration" at bounding box center [361, 180] width 63 height 18
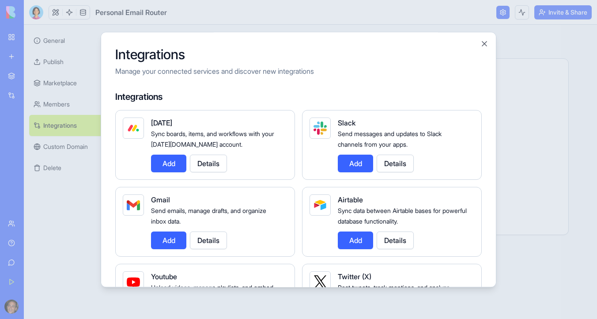
click at [179, 241] on button "Add" at bounding box center [168, 240] width 35 height 18
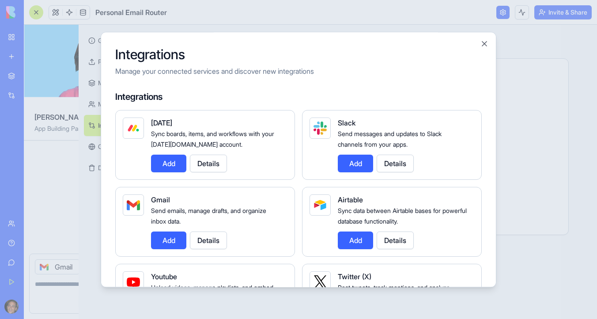
scroll to position [2934, 0]
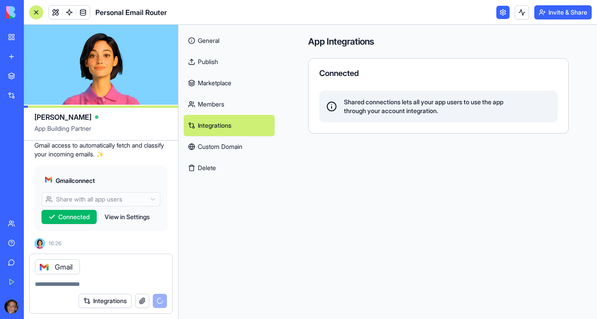
click at [45, 268] on icon at bounding box center [44, 266] width 7 height 7
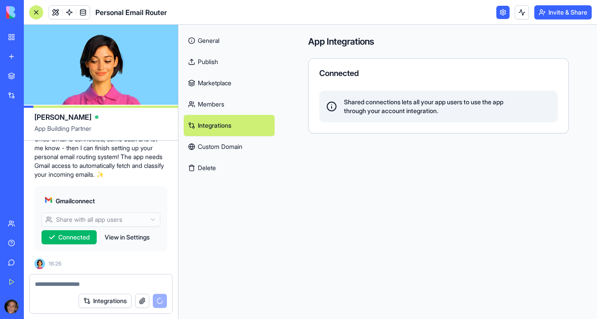
scroll to position [2913, 0]
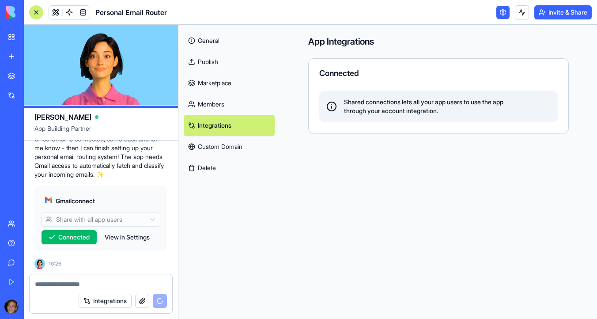
click at [49, 284] on textarea at bounding box center [101, 283] width 132 height 9
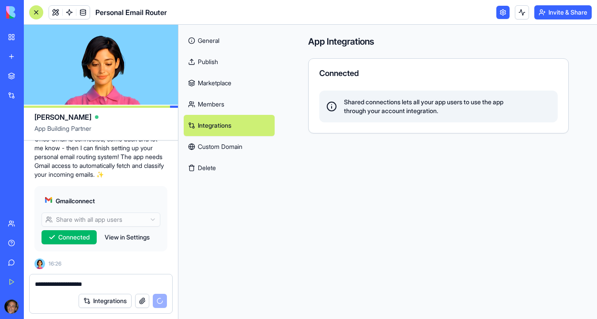
click at [501, 11] on link at bounding box center [502, 12] width 13 height 13
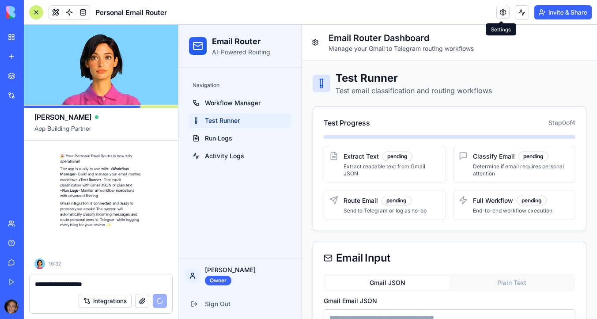
scroll to position [3185, 0]
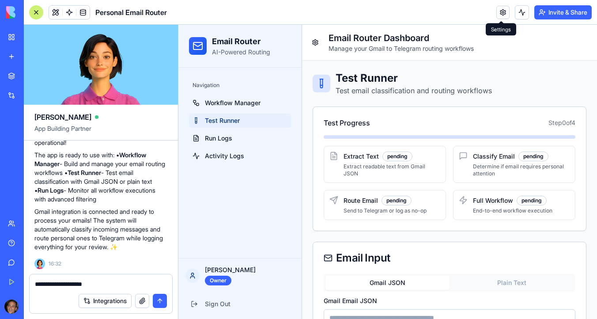
click at [102, 280] on textarea "**********" at bounding box center [101, 283] width 132 height 9
click at [502, 8] on link at bounding box center [502, 12] width 13 height 13
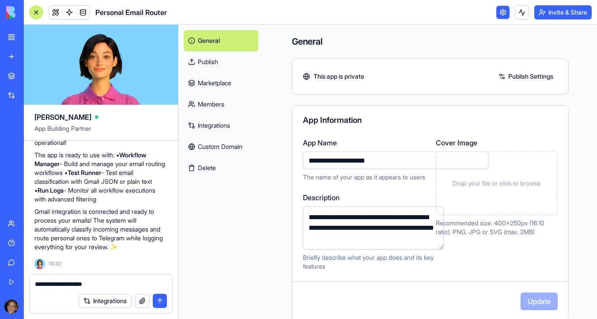
click at [226, 125] on link "Integrations" at bounding box center [221, 125] width 75 height 21
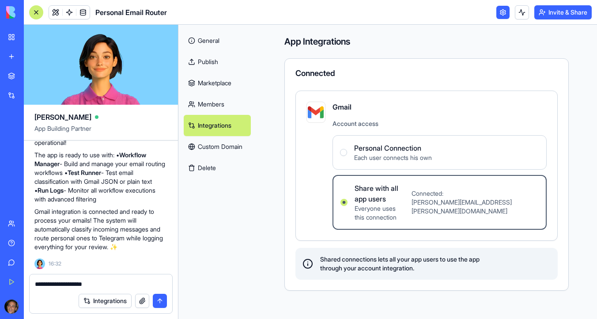
click at [231, 126] on link "Integrations" at bounding box center [217, 125] width 67 height 21
click at [347, 154] on Connection "Personal Connection Each user connects his own" at bounding box center [343, 152] width 7 height 7
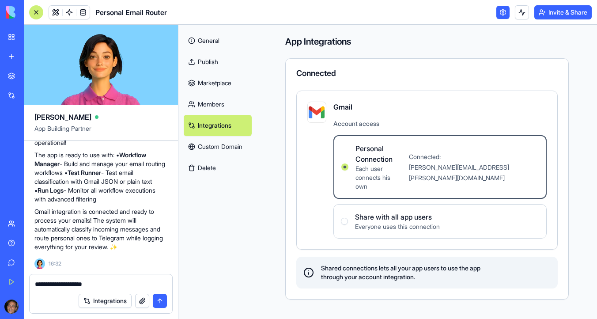
click at [99, 284] on textarea "**********" at bounding box center [101, 283] width 132 height 9
click at [218, 40] on link "General" at bounding box center [218, 40] width 68 height 21
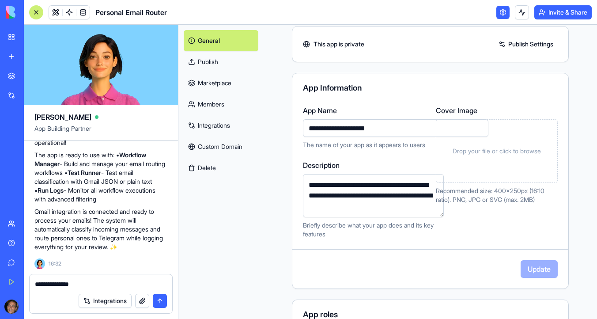
scroll to position [8, 0]
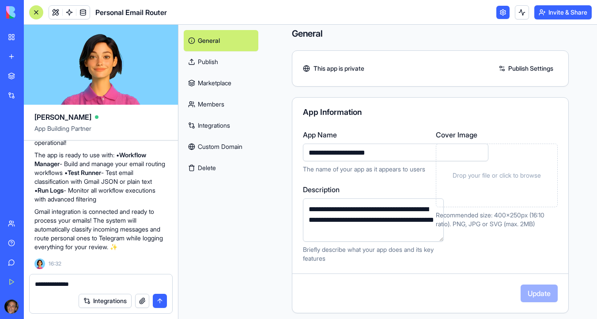
click at [511, 174] on span "Drop your file or click to browse" at bounding box center [496, 175] width 88 height 9
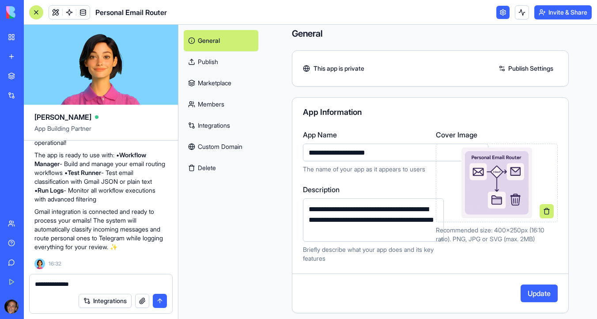
click at [527, 68] on link "Publish Settings" at bounding box center [526, 68] width 64 height 14
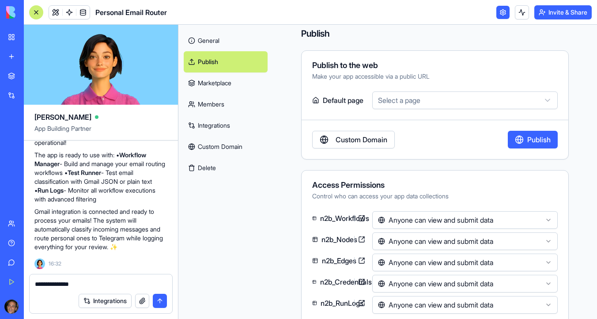
scroll to position [24, 0]
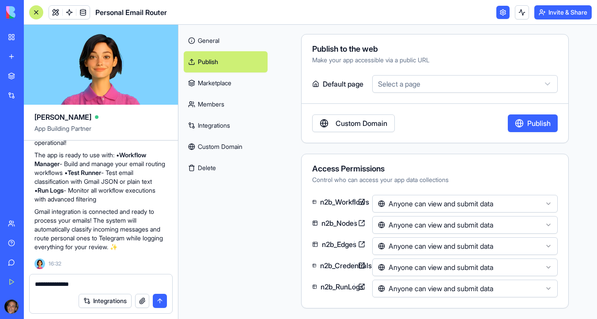
click at [229, 128] on link "Integrations" at bounding box center [226, 125] width 84 height 21
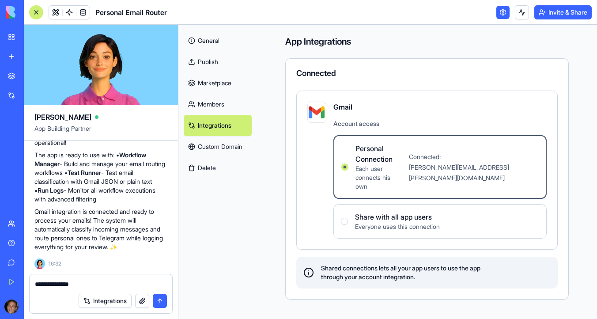
click at [94, 286] on textarea "**********" at bounding box center [101, 283] width 132 height 9
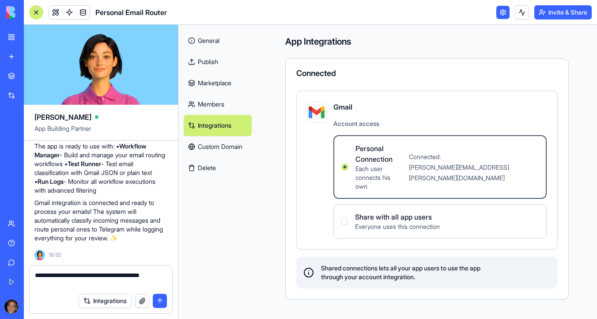
type textarea "**********"
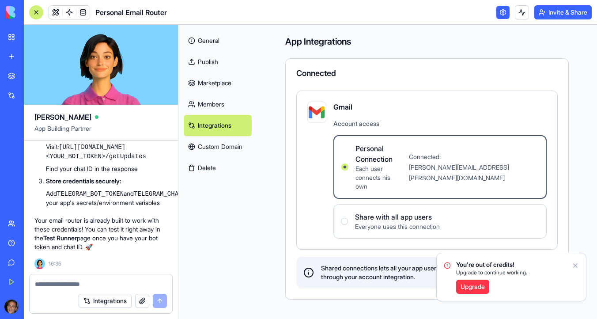
scroll to position [3486, 0]
click at [90, 160] on code "https://api.telegram.org/bot<YOUR_BOT_TOKEN>/getUpdates" at bounding box center [96, 151] width 100 height 16
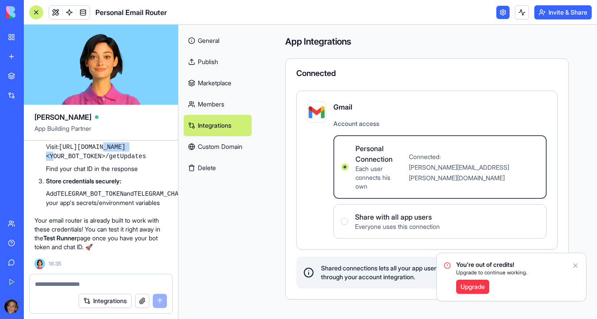
click at [90, 160] on code "https://api.telegram.org/bot<YOUR_BOT_TOKEN>/getUpdates" at bounding box center [96, 151] width 100 height 16
click at [104, 160] on code "https://api.telegram.org/bot<YOUR_BOT_TOKEN>/getUpdates" at bounding box center [96, 151] width 100 height 16
click at [146, 160] on code "https://api.telegram.org/bot<YOUR_BOT_TOKEN>/getUpdates" at bounding box center [96, 151] width 100 height 16
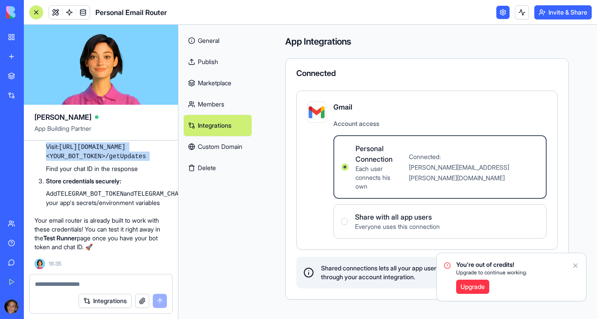
copy ul "Visit: https://api.telegram.org/bot<YOUR_BOT_TOKEN>/getUpdates"
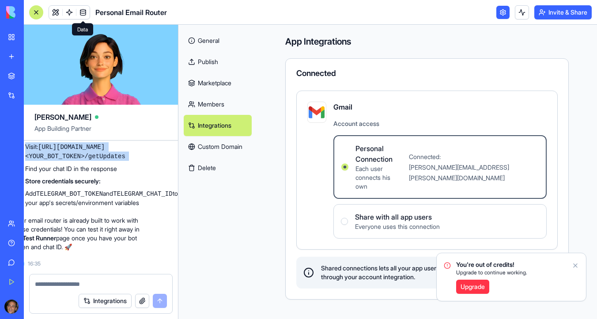
scroll to position [3486, 72]
click at [125, 160] on code "https://api.telegram.org/bot<YOUR_BOT_TOKEN>/getUpdates" at bounding box center [75, 151] width 100 height 16
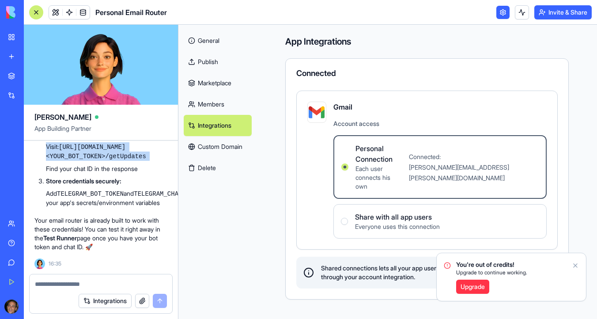
scroll to position [3560, 0]
click at [71, 284] on textarea at bounding box center [101, 283] width 132 height 9
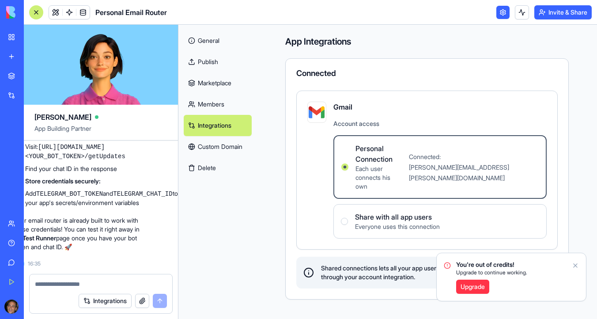
scroll to position [3513, 0]
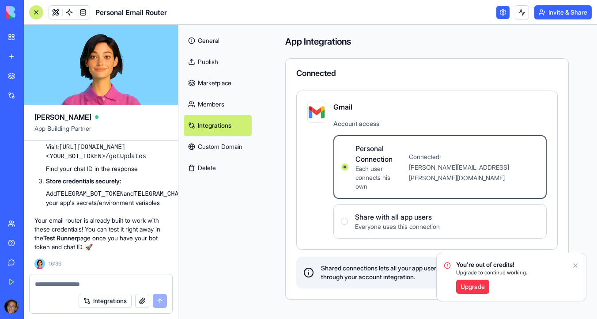
drag, startPoint x: 139, startPoint y: 249, endPoint x: 37, endPoint y: 149, distance: 142.6
click at [37, 149] on ol "Create a Telegram Bot: Message @BotFather on Telegram Use /newbot command Follo…" at bounding box center [100, 131] width 133 height 152
copy ol "Get your Chat ID: Add your bot to the channel/chat Send a message to the bot Vi…"
click at [87, 280] on textarea at bounding box center [101, 283] width 132 height 9
click at [77, 276] on div at bounding box center [101, 281] width 143 height 14
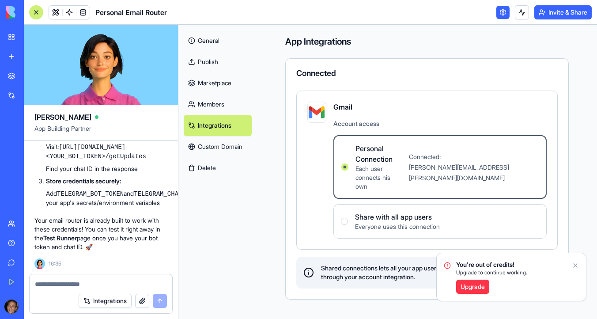
click at [65, 286] on textarea at bounding box center [101, 283] width 132 height 9
paste textarea "*********"
drag, startPoint x: 104, startPoint y: 238, endPoint x: 48, endPoint y: 238, distance: 56.5
click at [134, 197] on code "TELEGRAM_CHAT_ID" at bounding box center [163, 193] width 59 height 7
copy code "TELEGRAM_CHAT_ID"
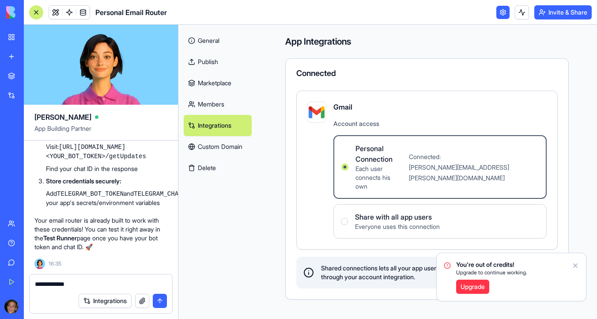
click at [49, 284] on textarea "**********" at bounding box center [101, 283] width 132 height 9
click at [48, 284] on textarea "**********" at bounding box center [101, 283] width 132 height 9
paste textarea "***"
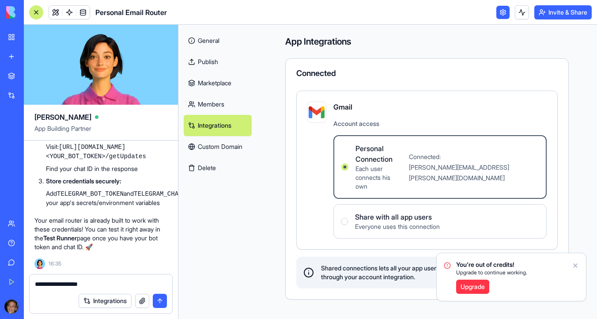
paste textarea "**********"
drag, startPoint x: 128, startPoint y: 201, endPoint x: 59, endPoint y: 200, distance: 68.4
click at [59, 200] on li "Add TELEGRAM_BOT_TOKEN and TELEGRAM_CHAT_ID to your app's secrets/environment v…" at bounding box center [106, 198] width 121 height 18
copy li "TELEGRAM_BOT_TOKEN"
click at [144, 281] on textarea "**********" at bounding box center [101, 283] width 132 height 9
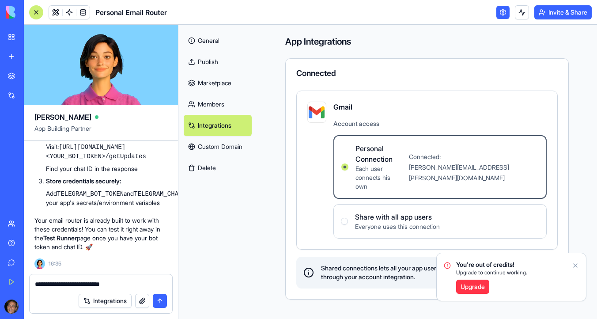
paste textarea "**********"
type textarea "**********"
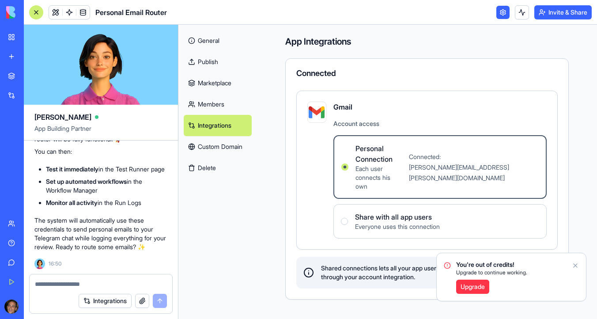
scroll to position [3780, 0]
click at [95, 68] on code "TELEGRAM_BOT_TOKEN" at bounding box center [90, 64] width 67 height 7
copy code "TELEGRAM_BOT_TOKEN"
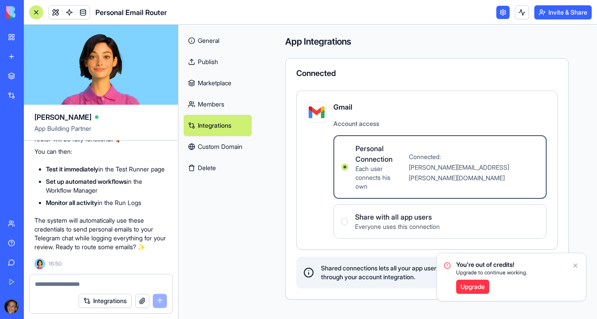
drag, startPoint x: 104, startPoint y: 233, endPoint x: 41, endPoint y: 170, distance: 89.3
click at [41, 170] on div "Perfect! 🎉 You've got your Telegram credentials ready. Now you need to store th…" at bounding box center [100, 110] width 133 height 281
copy div "Key: TELEGRAM_BOT_TOKEN Value: 8338017509:AAG_nv_42XLv0wU9gZnDJpw3Es1SB-j97FA K…"
click at [502, 13] on link at bounding box center [502, 12] width 13 height 13
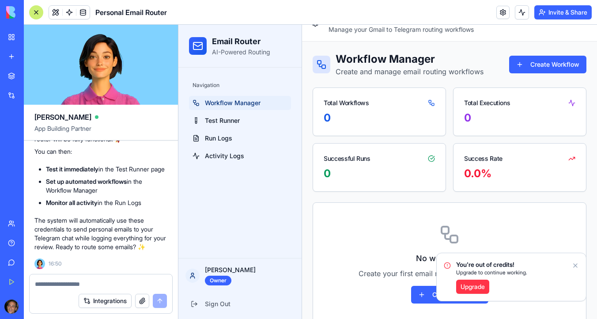
scroll to position [36, 0]
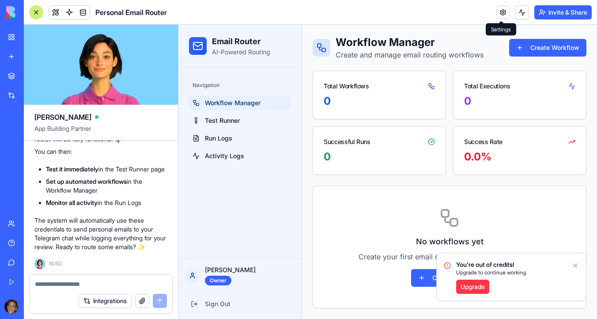
click at [505, 8] on link at bounding box center [502, 12] width 13 height 13
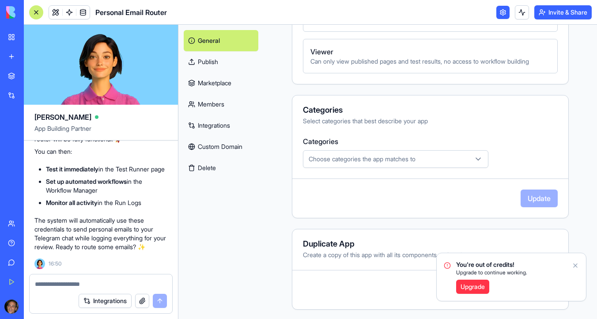
scroll to position [454, 0]
click at [348, 163] on button "Choose categories the app matches to" at bounding box center [395, 159] width 185 height 18
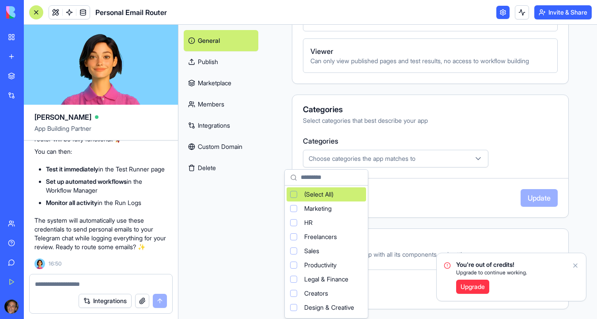
click at [348, 163] on html "BETA My Workspace New app Marketplace Integrations Recent Guitar Shop n8n to Bl…" at bounding box center [298, 159] width 597 height 319
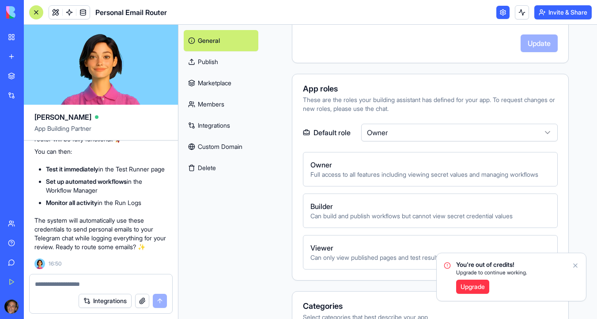
scroll to position [257, 0]
click at [211, 60] on link "Publish" at bounding box center [221, 61] width 75 height 21
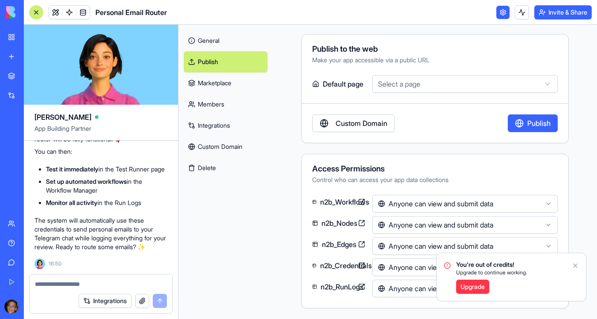
click at [209, 79] on link "Marketplace" at bounding box center [226, 82] width 84 height 21
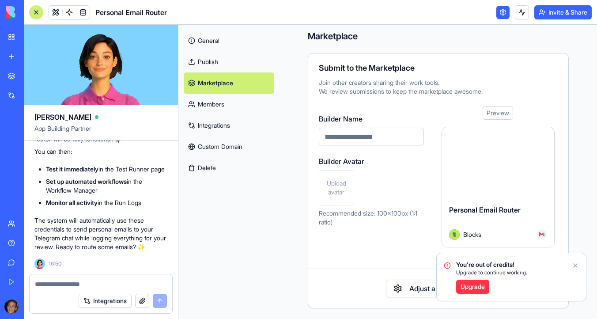
scroll to position [5, 0]
click at [222, 102] on link "Members" at bounding box center [229, 104] width 90 height 21
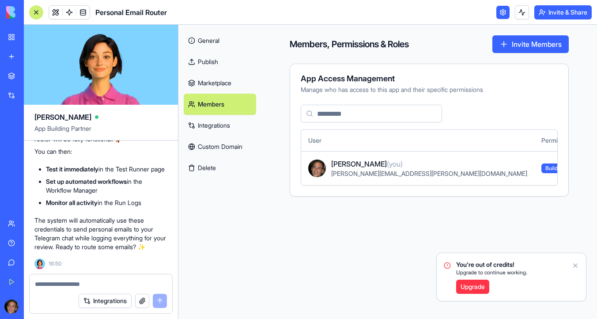
click at [227, 122] on link "Integrations" at bounding box center [220, 125] width 72 height 21
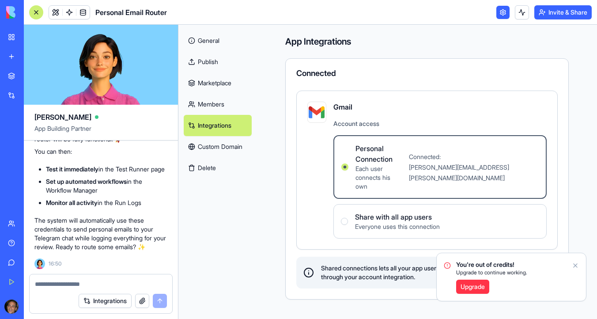
click at [226, 106] on link "Members" at bounding box center [218, 104] width 68 height 21
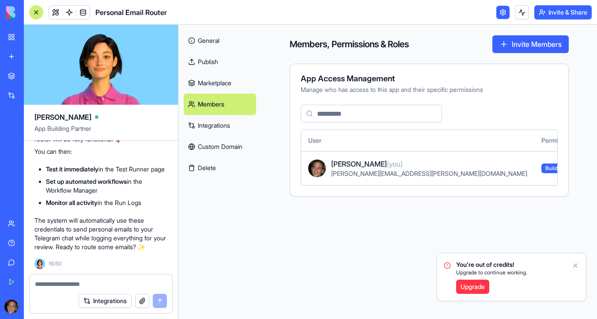
click at [240, 48] on link "General" at bounding box center [220, 40] width 72 height 21
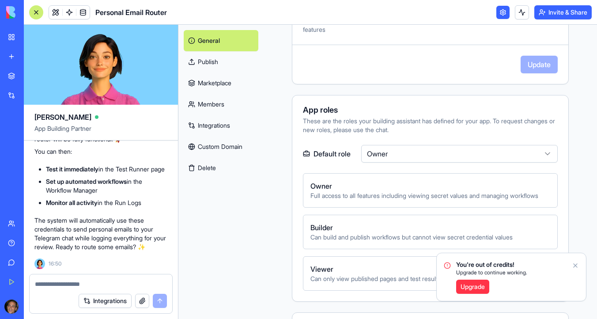
scroll to position [3943, 0]
click at [66, 14] on span at bounding box center [69, 12] width 25 height 25
click at [71, 13] on span at bounding box center [69, 12] width 25 height 25
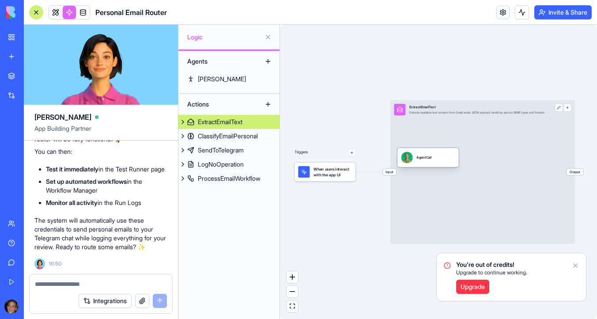
click at [421, 165] on div "AgentCall" at bounding box center [427, 157] width 61 height 19
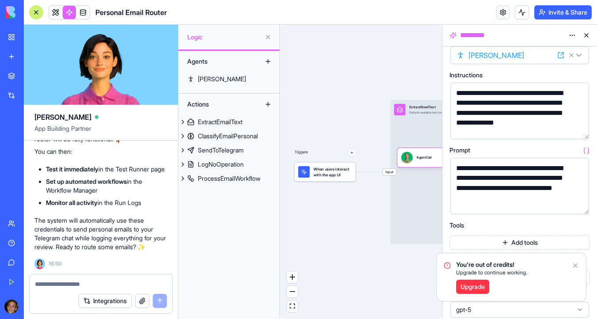
scroll to position [17, 0]
click at [575, 265] on icon "Notifications alt+T" at bounding box center [575, 265] width 4 height 4
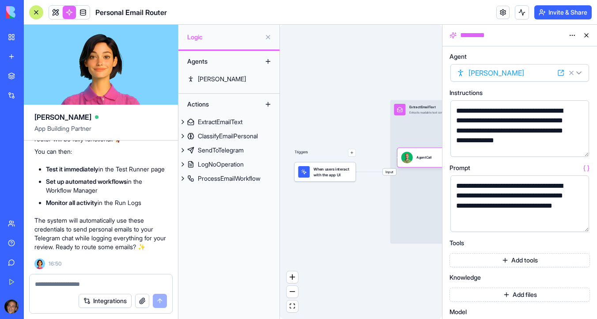
scroll to position [4, 0]
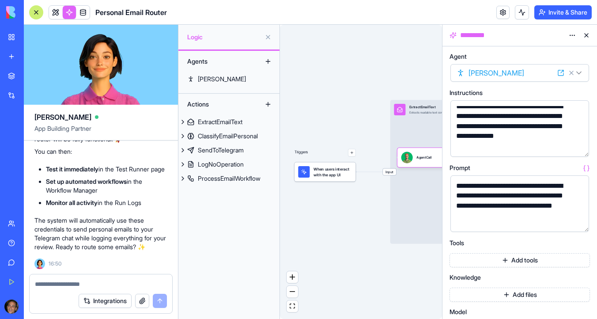
click at [402, 69] on div "Triggers When users interact with the app UI Input ExtractEmailText Extracts re…" at bounding box center [361, 172] width 162 height 294
click at [590, 33] on button at bounding box center [586, 35] width 14 height 14
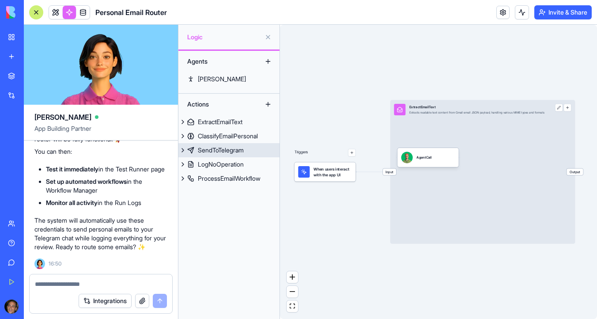
click at [234, 152] on div "SendToTelegram" at bounding box center [221, 150] width 46 height 9
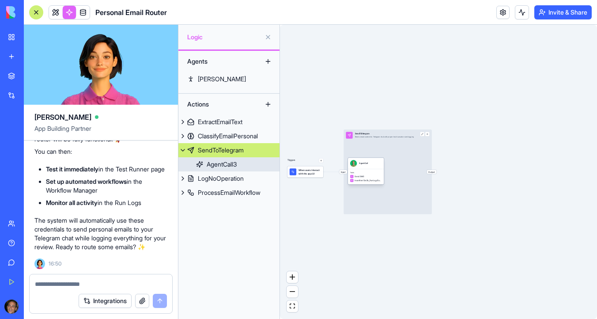
click at [242, 160] on link "AgentCall3" at bounding box center [228, 164] width 101 height 14
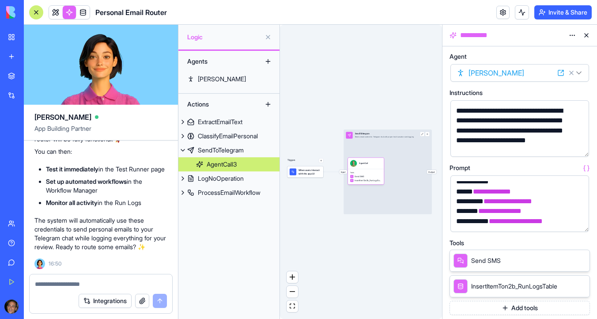
scroll to position [3820, 0]
drag, startPoint x: 105, startPoint y: 229, endPoint x: 40, endPoint y: 164, distance: 91.7
click at [46, 117] on li "Add these two secrets: Key: TELEGRAM_BOT_TOKEN Value: 8338017509:AAG_nv_42XLv0w…" at bounding box center [106, 84] width 121 height 66
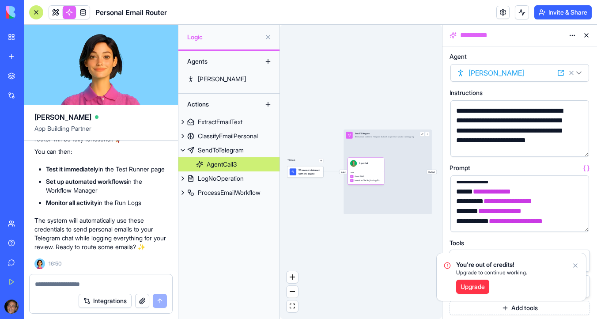
copy li "Add these two secrets: Key: TELEGRAM_BOT_TOKEN Value: 8338017509:AAG_nv_42XLv0w…"
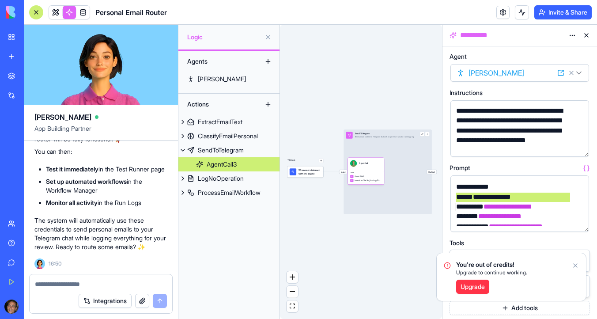
drag, startPoint x: 455, startPoint y: 194, endPoint x: 455, endPoint y: 203, distance: 9.3
click at [455, 203] on div "**********" at bounding box center [511, 132] width 117 height 197
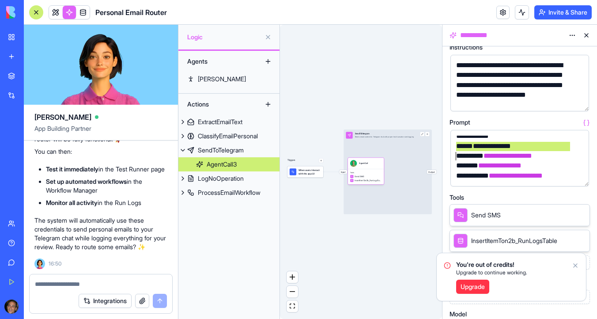
scroll to position [46, 0]
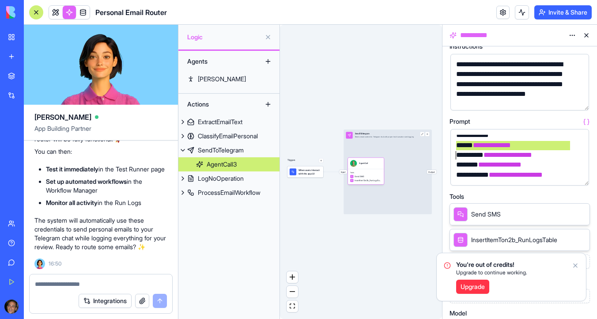
click at [112, 90] on code "8338017509:AAG_nv_42XLv0wU9gZnDJpw3Es1SB-j97FA" at bounding box center [130, 82] width 168 height 16
drag, startPoint x: 75, startPoint y: 199, endPoint x: 44, endPoint y: 189, distance: 32.0
click at [44, 117] on ol "Go to your app settings/configuration Find the "Secrets" or "Environment Variab…" at bounding box center [100, 67] width 133 height 99
copy code "8338017509:AAG_nv_42XLv0wU9gZnDJpw3Es1SB-j97FA"
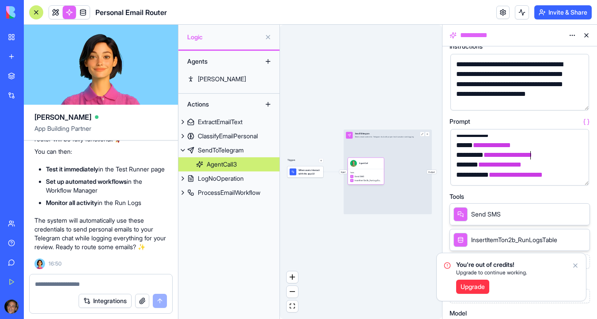
click at [530, 156] on span "**********" at bounding box center [507, 154] width 49 height 7
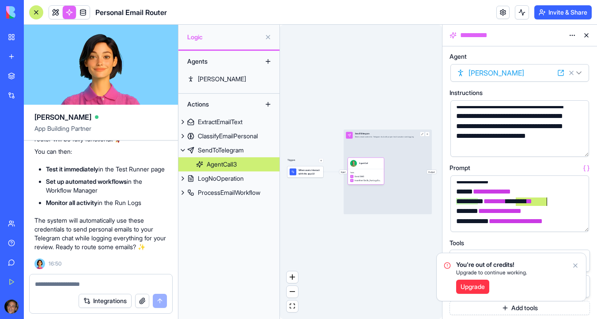
scroll to position [0, 0]
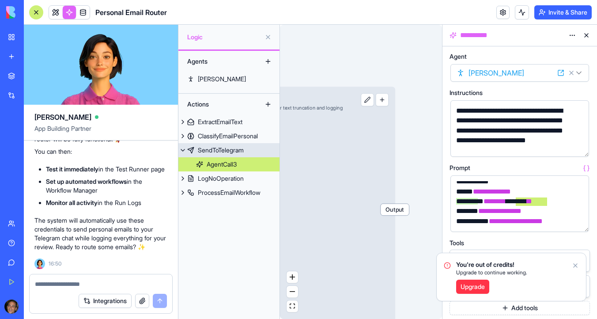
click at [374, 103] on button at bounding box center [367, 99] width 13 height 13
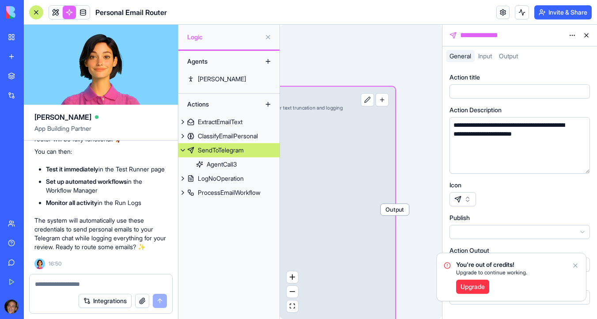
click at [575, 264] on icon "Notifications alt+T" at bounding box center [575, 265] width 7 height 7
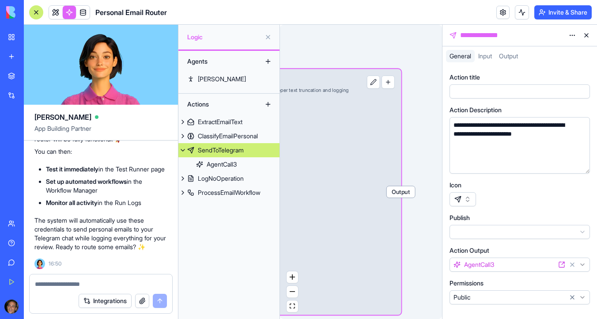
click at [34, 13] on div at bounding box center [36, 12] width 14 height 14
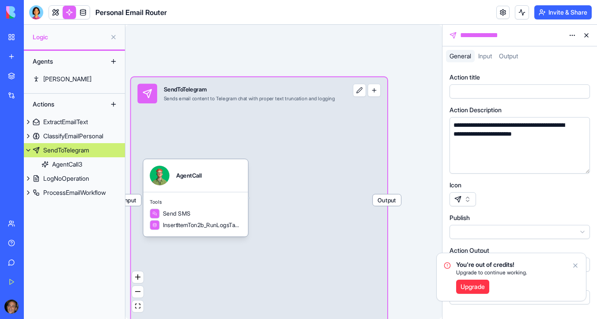
click at [366, 92] on button at bounding box center [359, 90] width 13 height 13
click at [489, 56] on span "Input" at bounding box center [485, 56] width 14 height 8
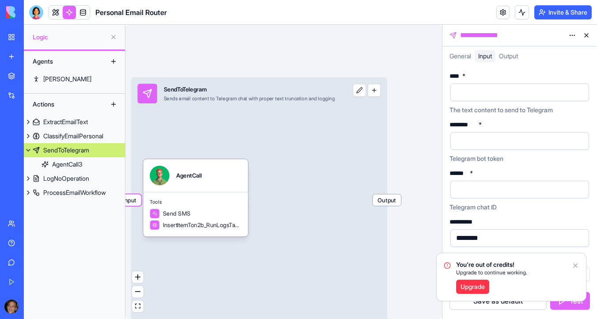
click at [511, 55] on span "Output" at bounding box center [508, 56] width 19 height 8
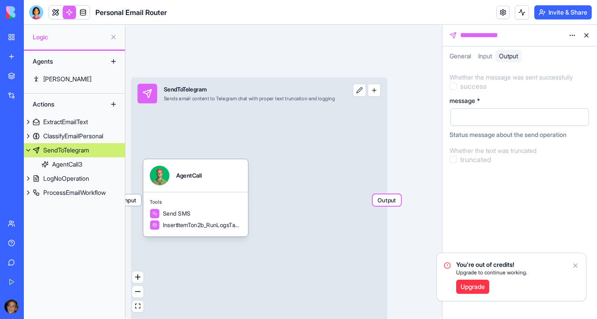
click at [494, 56] on div "Input" at bounding box center [484, 56] width 21 height 12
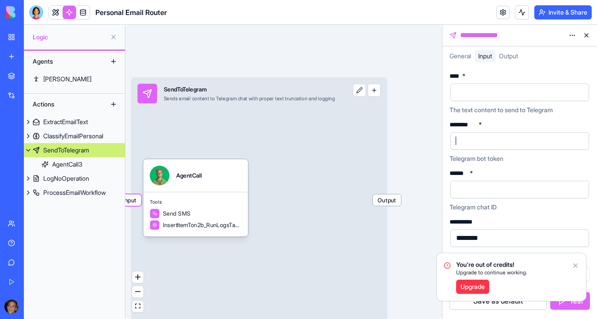
click at [495, 141] on div at bounding box center [511, 140] width 117 height 13
click at [482, 189] on div at bounding box center [511, 189] width 117 height 13
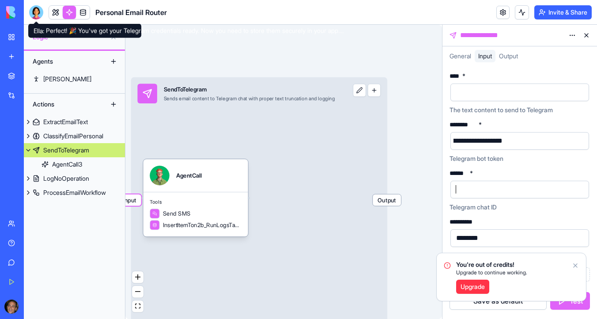
click at [34, 10] on div at bounding box center [36, 12] width 14 height 14
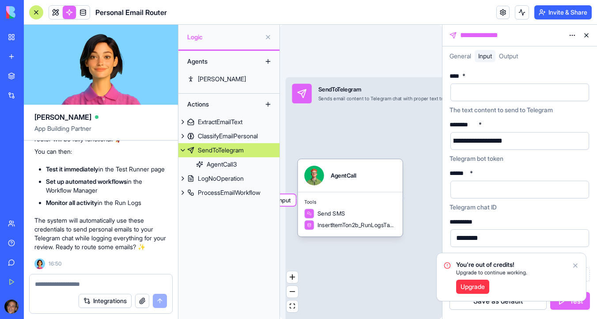
scroll to position [3858, 0]
click at [81, 116] on code "635456660" at bounding box center [79, 112] width 34 height 7
copy code "635456660"
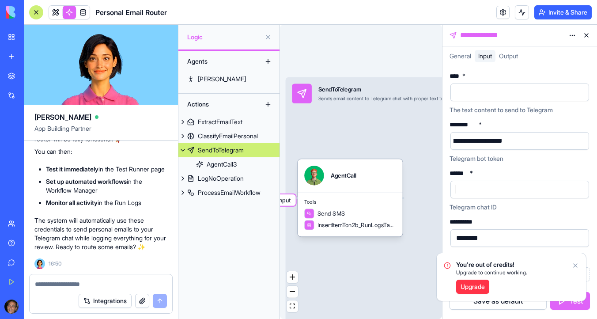
click at [514, 190] on div at bounding box center [511, 189] width 117 height 13
click at [576, 264] on icon "Notifications alt+T" at bounding box center [575, 265] width 7 height 7
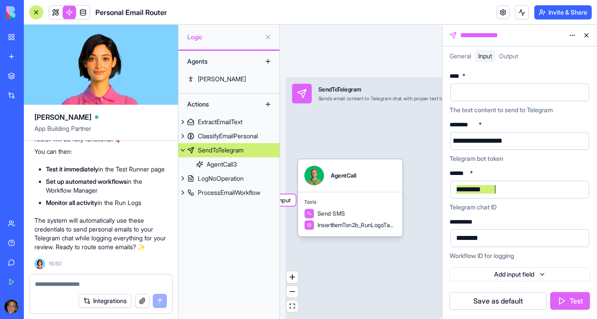
click at [519, 305] on button "Save as default" at bounding box center [497, 301] width 97 height 18
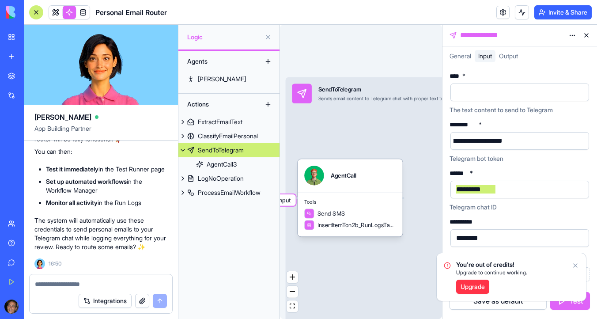
click at [480, 286] on link "Upgrade" at bounding box center [472, 286] width 33 height 14
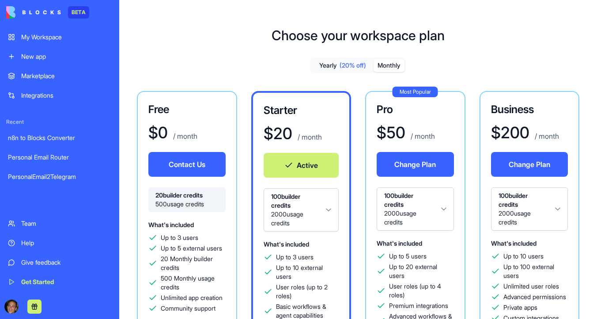
click at [425, 164] on button "Change Plan" at bounding box center [414, 164] width 77 height 25
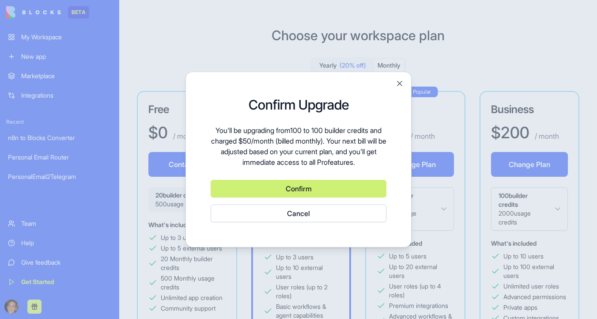
click at [328, 187] on button "Confirm" at bounding box center [299, 189] width 176 height 18
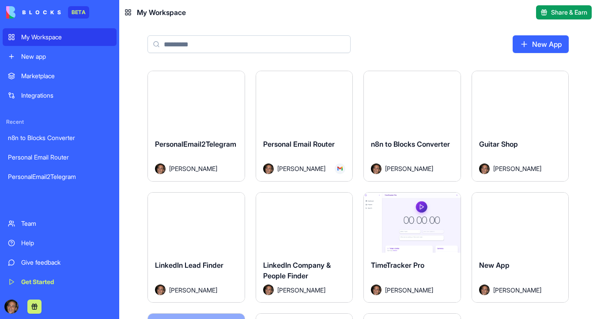
click at [45, 37] on div "My Workspace" at bounding box center [66, 37] width 90 height 9
click at [218, 95] on button "Launch" at bounding box center [196, 101] width 66 height 18
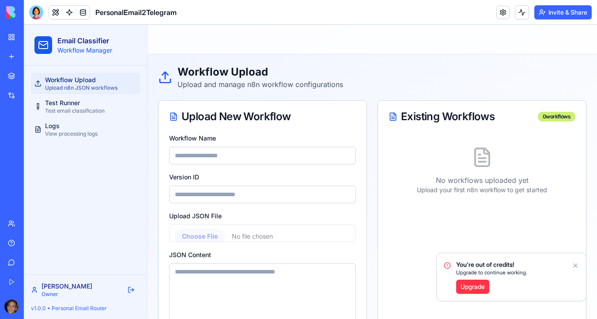
click at [500, 12] on link at bounding box center [502, 12] width 13 height 13
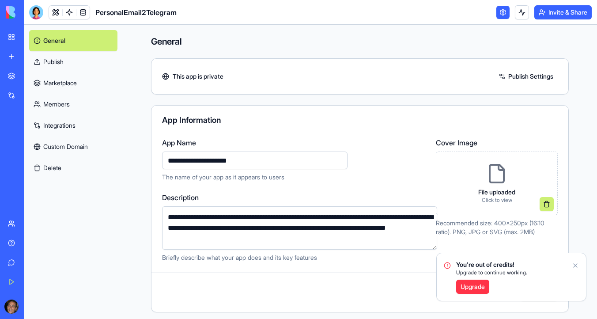
click at [530, 77] on link "Publish Settings" at bounding box center [526, 76] width 64 height 14
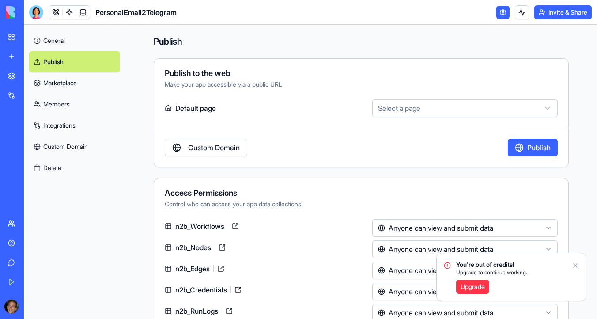
click at [67, 124] on link "Integrations" at bounding box center [74, 125] width 91 height 21
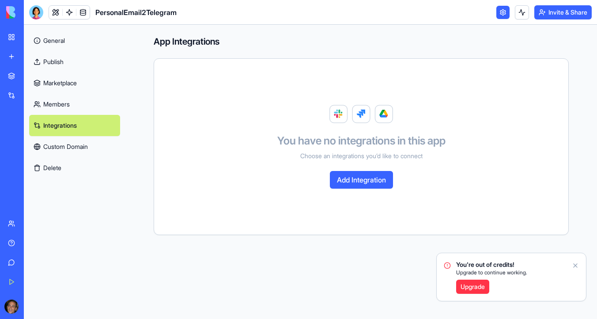
click at [68, 42] on link "General" at bounding box center [74, 40] width 91 height 21
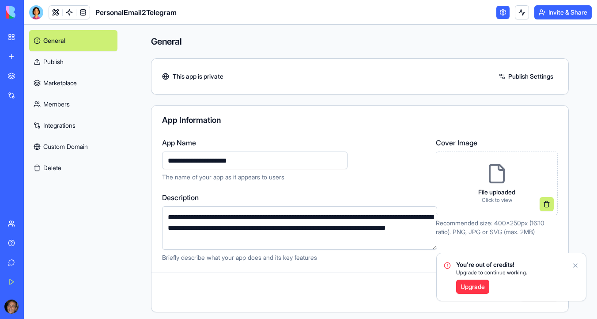
click at [10, 10] on img at bounding box center [33, 12] width 55 height 12
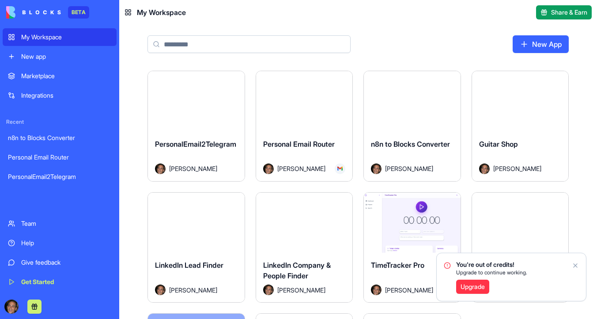
click at [44, 39] on div "My Workspace" at bounding box center [66, 37] width 90 height 9
click at [301, 102] on button "Launch" at bounding box center [304, 101] width 66 height 18
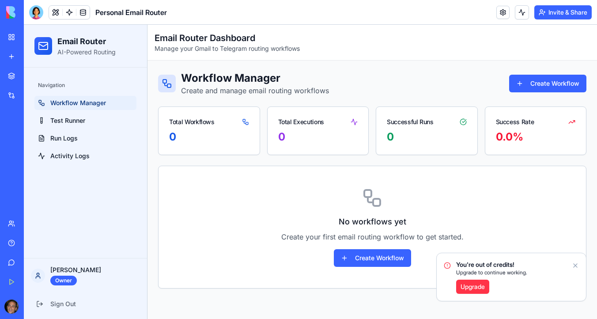
click at [577, 262] on icon "Notifications alt+T" at bounding box center [575, 265] width 7 height 7
click at [88, 125] on link "Test Runner" at bounding box center [85, 120] width 102 height 14
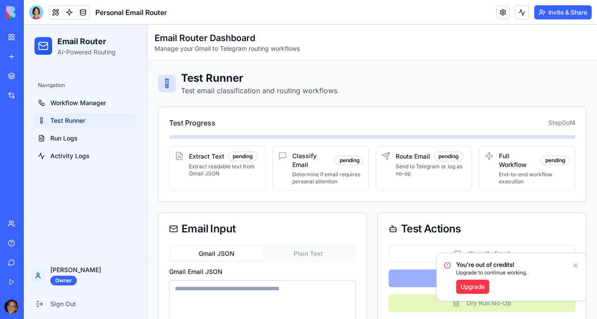
click at [577, 267] on icon "Notifications alt+T" at bounding box center [575, 265] width 7 height 7
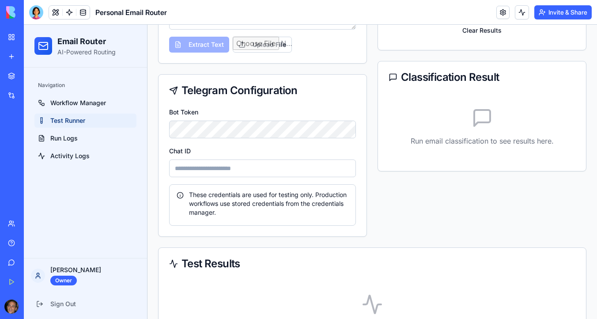
scroll to position [339, 0]
click at [217, 167] on input "Chat ID" at bounding box center [262, 168] width 187 height 18
click at [223, 174] on input "Chat ID" at bounding box center [262, 168] width 187 height 18
click at [198, 169] on input "Chat ID" at bounding box center [262, 168] width 187 height 18
paste input "*********"
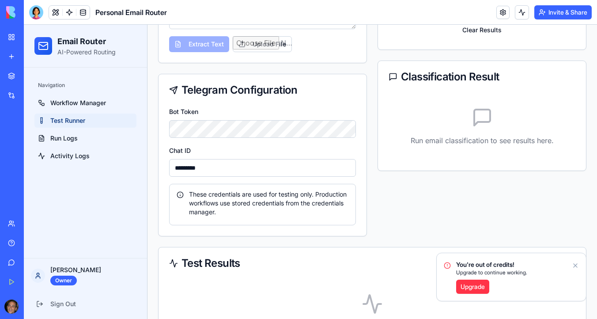
type input "*********"
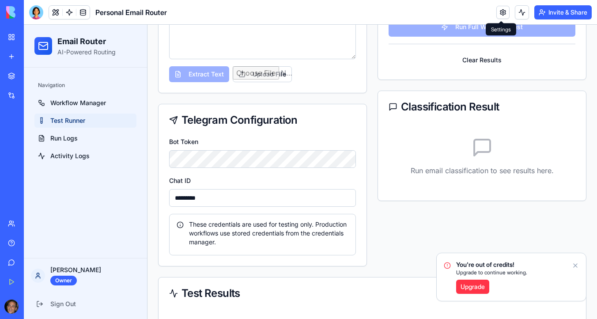
scroll to position [388, 0]
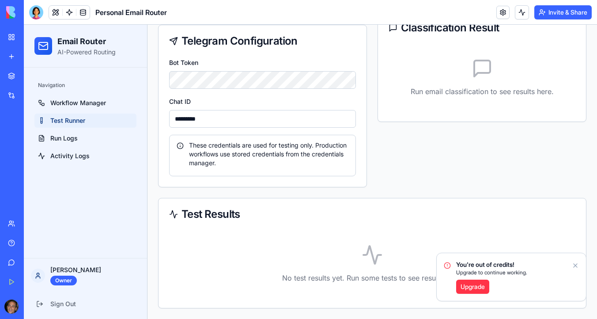
click at [575, 265] on icon "Notifications alt+T" at bounding box center [575, 265] width 4 height 4
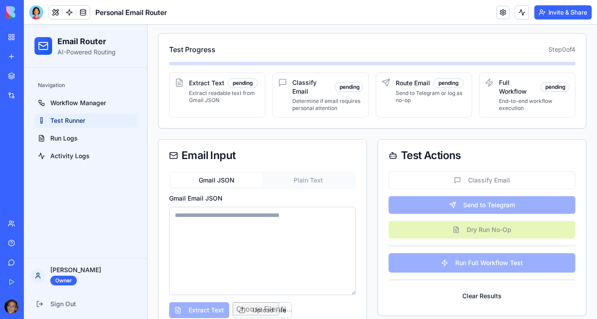
scroll to position [0, 0]
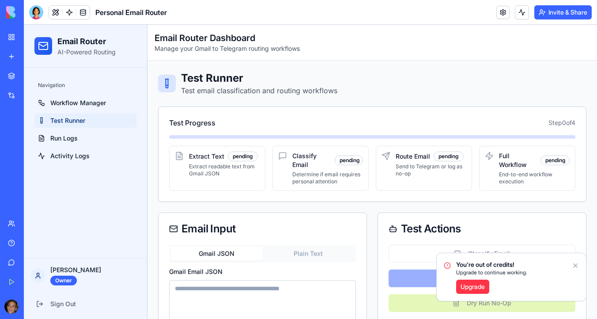
click at [468, 285] on link "Upgrade" at bounding box center [472, 286] width 33 height 14
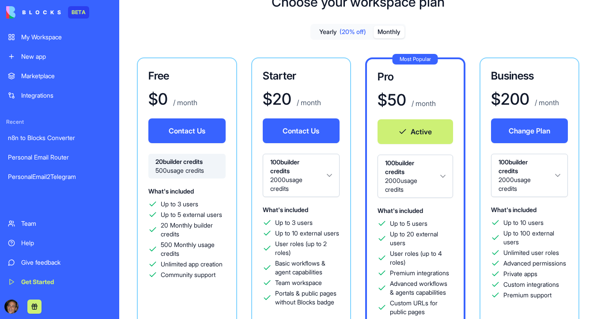
scroll to position [41, 0]
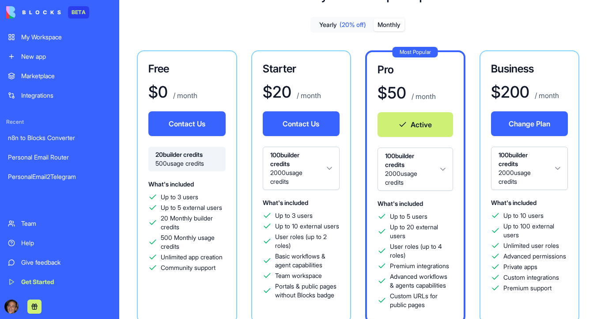
click at [35, 17] on img at bounding box center [33, 12] width 55 height 12
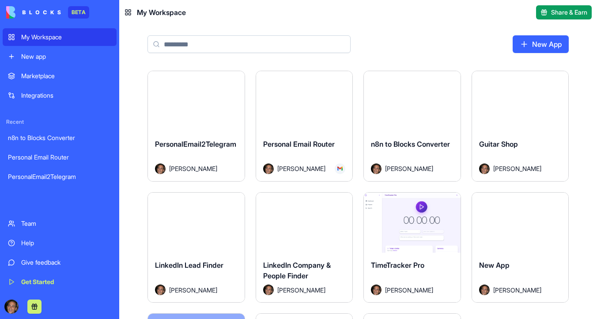
click at [400, 15] on header "My Workspace Share & Earn" at bounding box center [358, 12] width 478 height 25
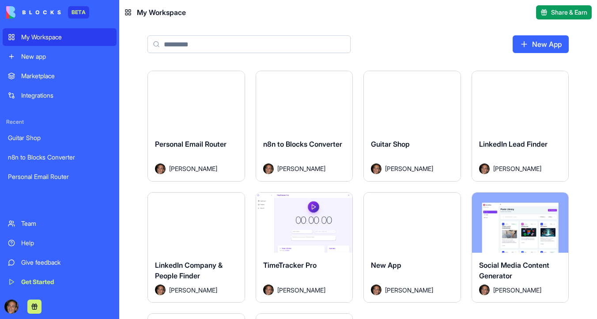
click at [532, 45] on link "New App" at bounding box center [540, 44] width 56 height 18
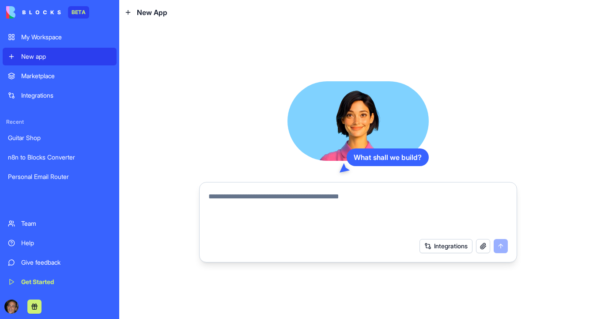
click at [314, 199] on textarea at bounding box center [357, 212] width 299 height 42
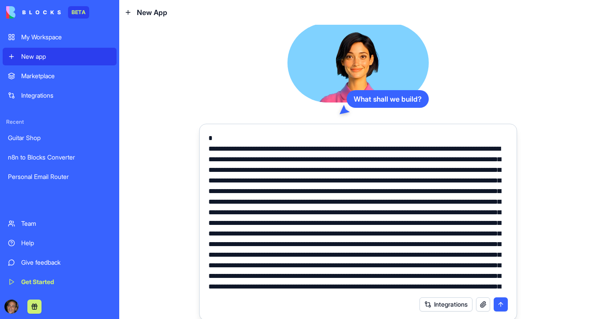
click at [287, 159] on textarea at bounding box center [357, 212] width 299 height 159
type textarea "**********"
click at [501, 305] on button "submit" at bounding box center [500, 304] width 14 height 14
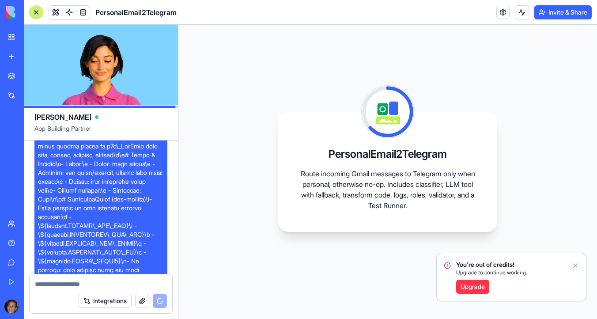
scroll to position [1558, 0]
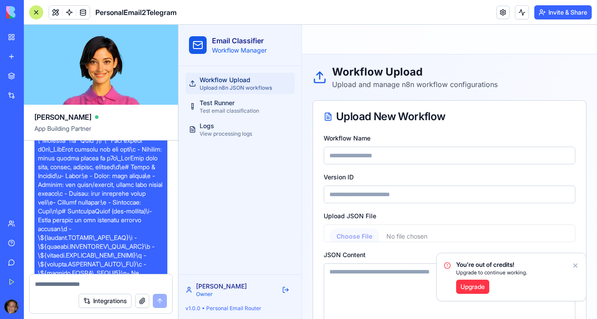
scroll to position [2392, 0]
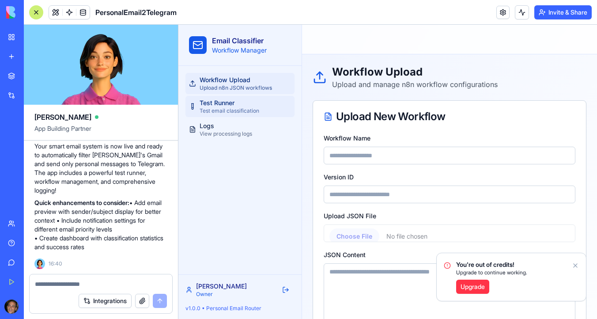
click at [229, 111] on span "Test email classification" at bounding box center [229, 110] width 60 height 7
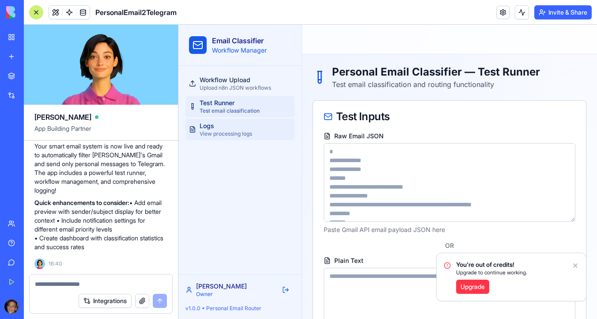
click at [232, 129] on div "Logs View processing logs" at bounding box center [225, 129] width 53 height 16
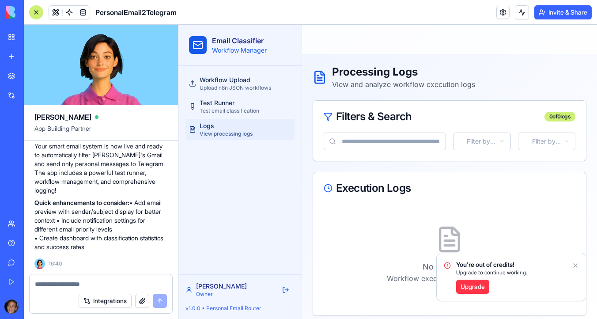
scroll to position [8, 0]
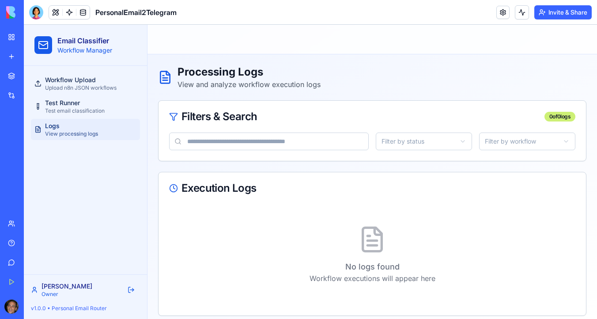
scroll to position [8, 0]
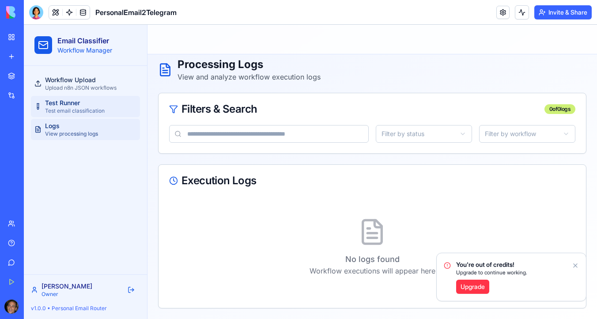
click at [53, 102] on span "Test Runner" at bounding box center [62, 102] width 35 height 9
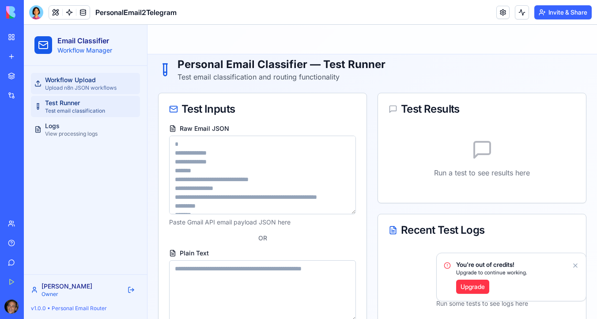
click at [68, 87] on span "Upload n8n JSON workflows" at bounding box center [80, 87] width 71 height 7
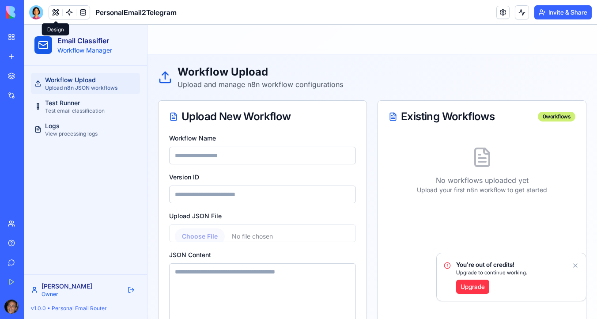
click at [37, 14] on div at bounding box center [36, 12] width 14 height 14
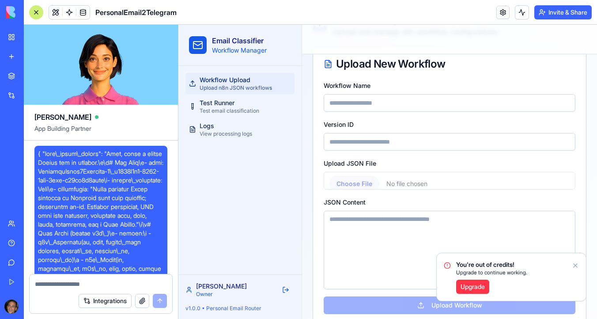
scroll to position [54, 0]
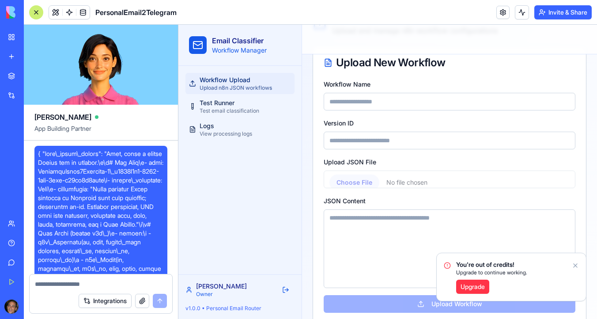
click at [379, 105] on input "Workflow Name" at bounding box center [449, 102] width 252 height 18
click at [360, 183] on input "Upload JSON File" at bounding box center [449, 179] width 252 height 18
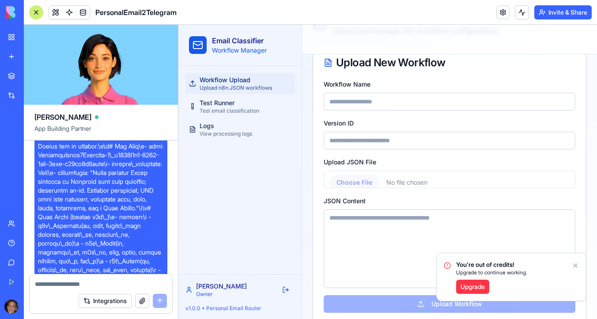
scroll to position [0, 0]
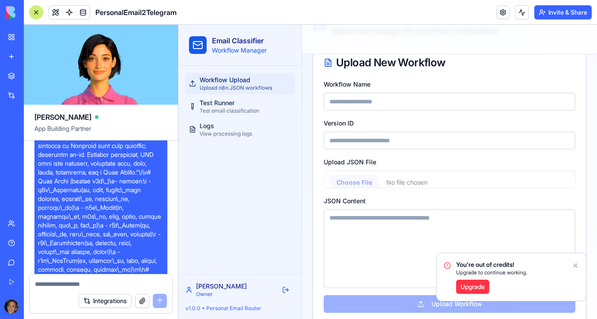
scroll to position [98, 0]
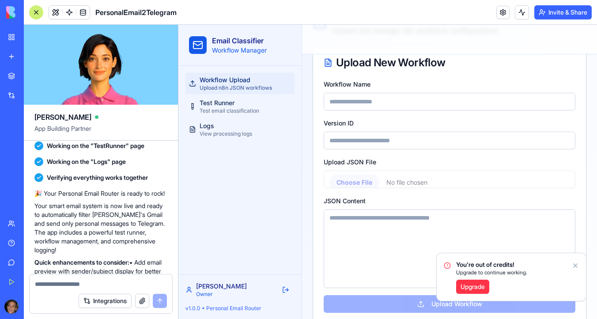
scroll to position [2392, 0]
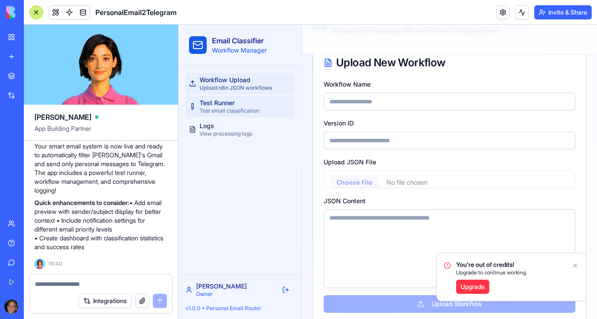
click at [240, 104] on div "Test Runner Test email classification" at bounding box center [229, 106] width 60 height 16
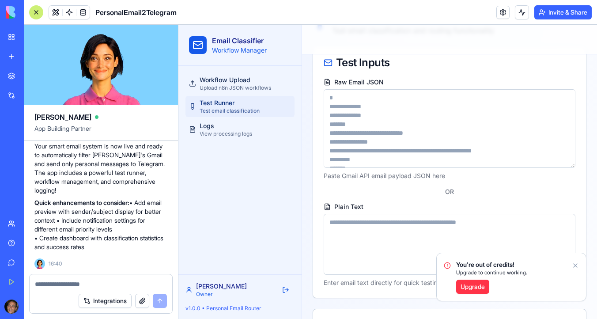
click at [574, 263] on icon "Notifications alt+T" at bounding box center [575, 265] width 7 height 7
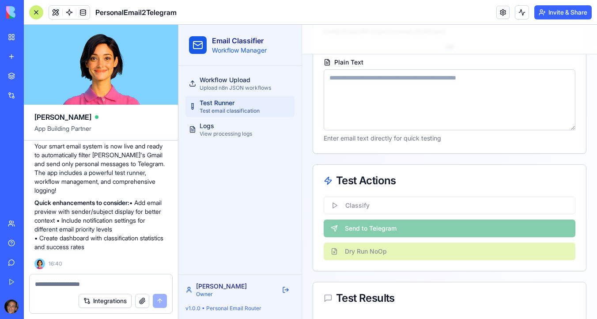
scroll to position [201, 0]
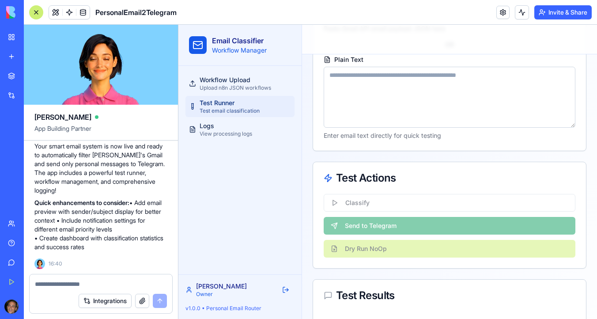
click at [436, 205] on div "Classify Send to Telegram Dry Run NoOp" at bounding box center [449, 231] width 273 height 74
click at [379, 229] on div "Classify Send to Telegram Dry Run NoOp" at bounding box center [449, 231] width 273 height 74
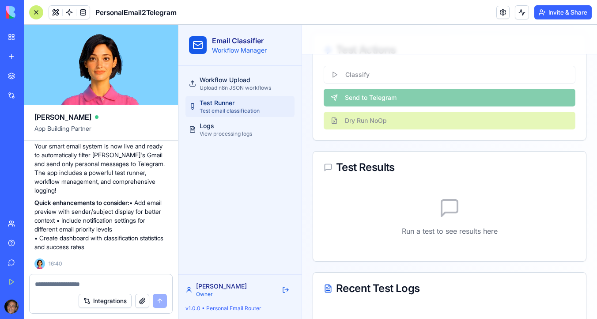
scroll to position [412, 0]
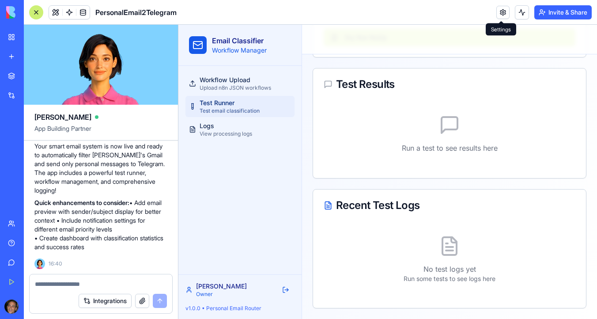
click at [503, 12] on link at bounding box center [502, 12] width 13 height 13
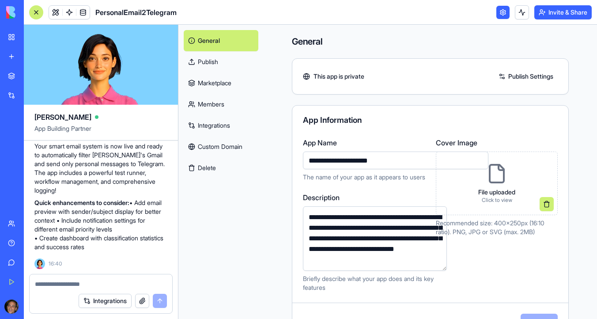
click at [222, 125] on link "Integrations" at bounding box center [221, 125] width 75 height 21
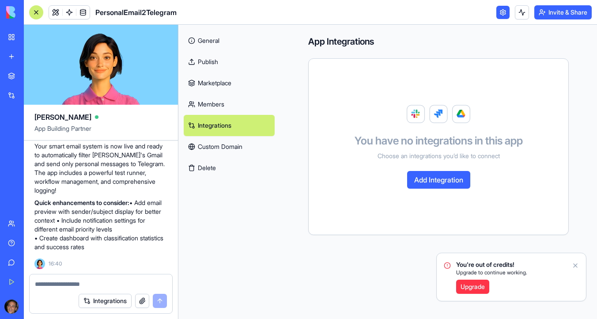
click at [17, 41] on link "My Workspace" at bounding box center [20, 37] width 35 height 18
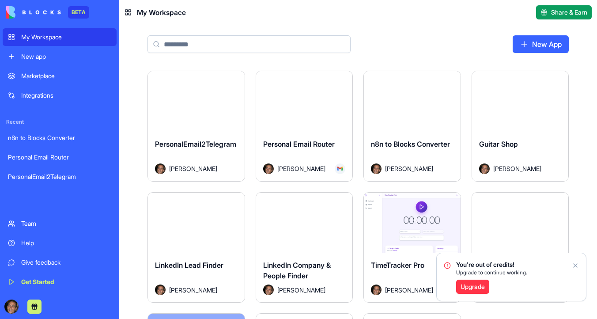
click at [414, 102] on button "Launch" at bounding box center [412, 101] width 66 height 18
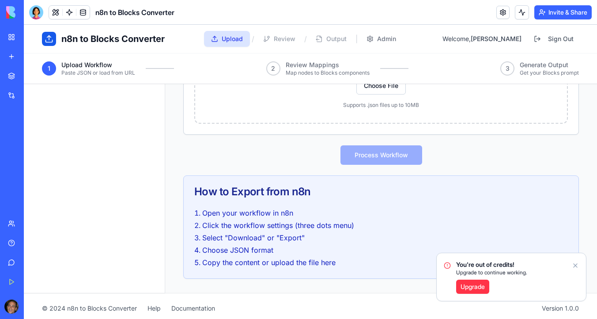
scroll to position [365, 0]
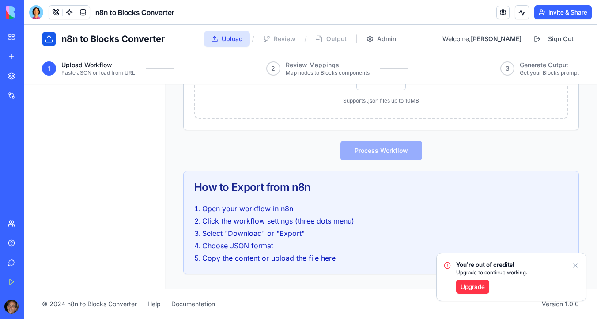
click at [478, 283] on link "Upgrade" at bounding box center [472, 286] width 33 height 14
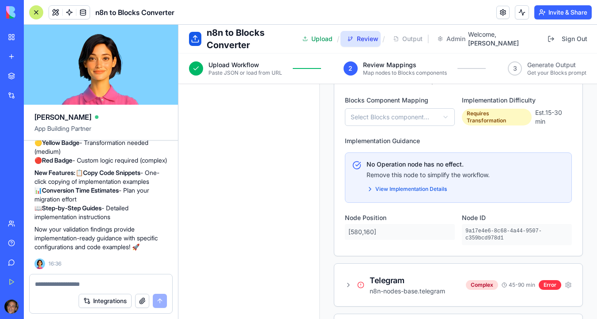
scroll to position [118, 0]
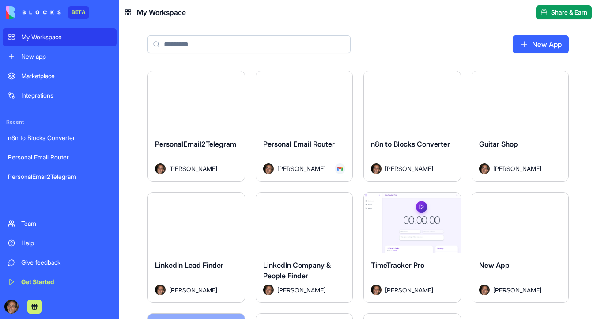
click at [43, 59] on div "New app" at bounding box center [66, 56] width 90 height 9
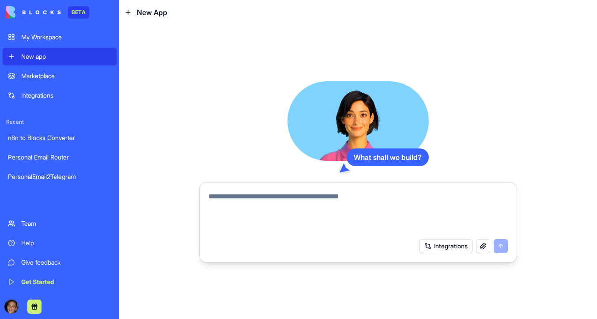
click at [283, 195] on textarea at bounding box center [357, 212] width 299 height 42
click at [26, 226] on div "Team" at bounding box center [66, 223] width 90 height 9
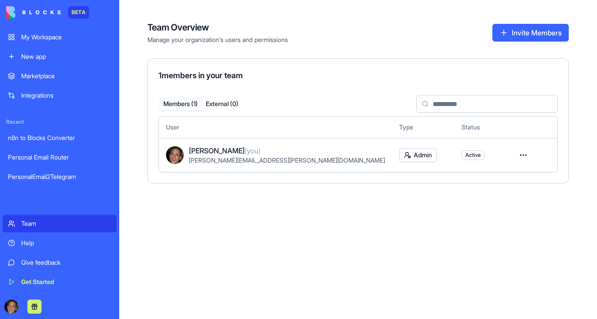
click at [19, 241] on link "Help" at bounding box center [60, 243] width 114 height 18
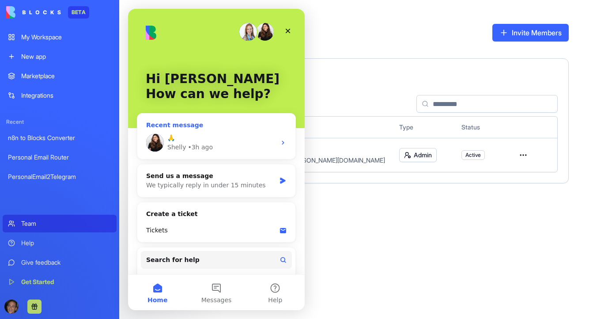
click at [179, 143] on div "Shelly" at bounding box center [176, 147] width 19 height 9
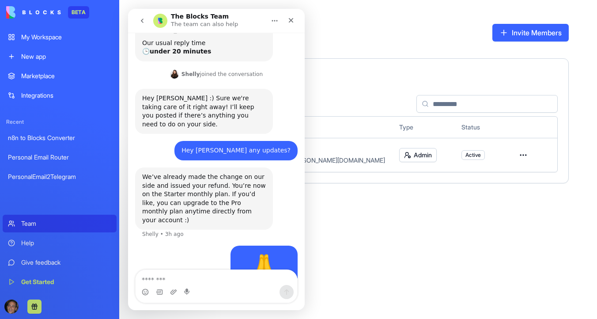
scroll to position [118, 0]
click at [187, 278] on textarea "Message…" at bounding box center [216, 277] width 162 height 15
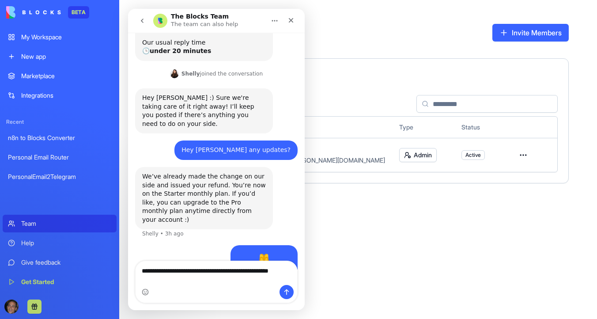
scroll to position [127, 0]
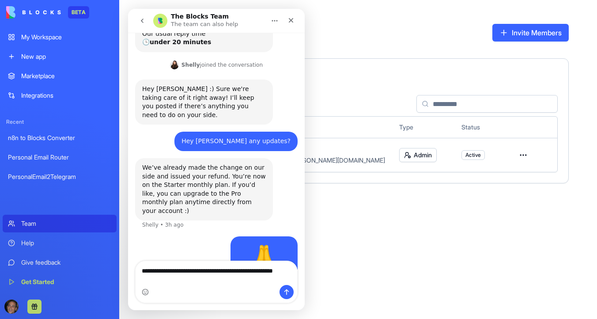
type textarea "**********"
click at [291, 18] on icon "Close" at bounding box center [290, 20] width 7 height 7
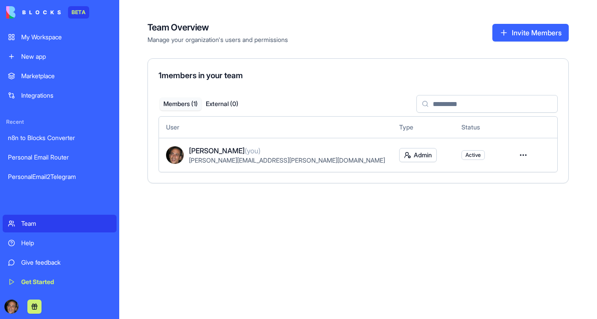
click at [43, 33] on div "My Workspace" at bounding box center [66, 37] width 90 height 9
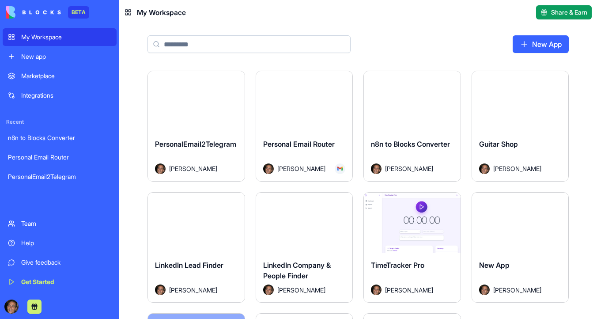
click at [550, 46] on link "New App" at bounding box center [540, 44] width 56 height 18
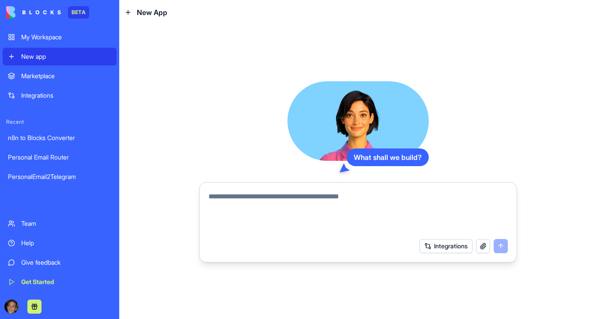
click at [250, 199] on textarea at bounding box center [357, 212] width 299 height 42
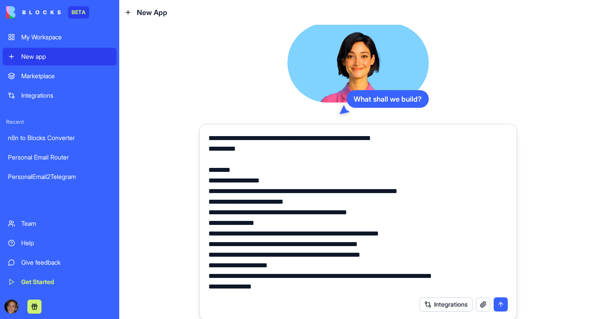
click at [226, 138] on textarea at bounding box center [357, 212] width 299 height 159
type textarea "**********"
click at [500, 306] on button "submit" at bounding box center [500, 304] width 14 height 14
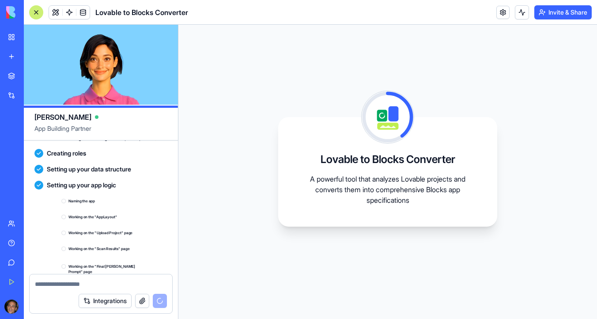
scroll to position [1593, 0]
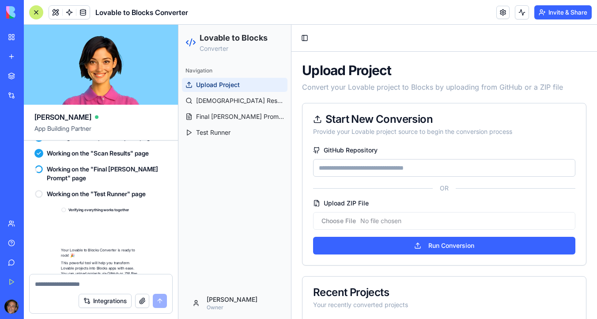
scroll to position [1746, 0]
